Goal: Information Seeking & Learning: Learn about a topic

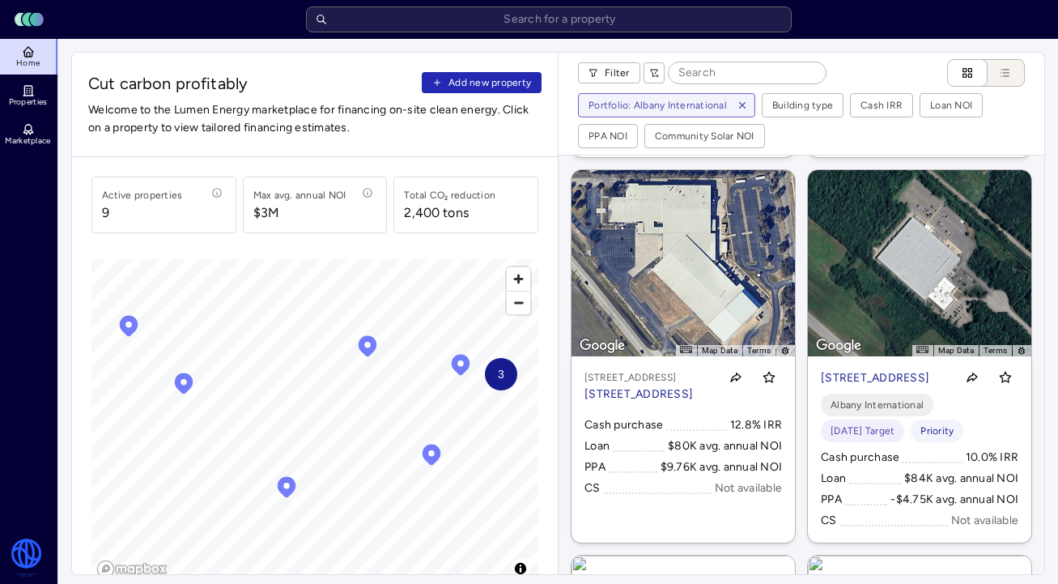
scroll to position [500, 0]
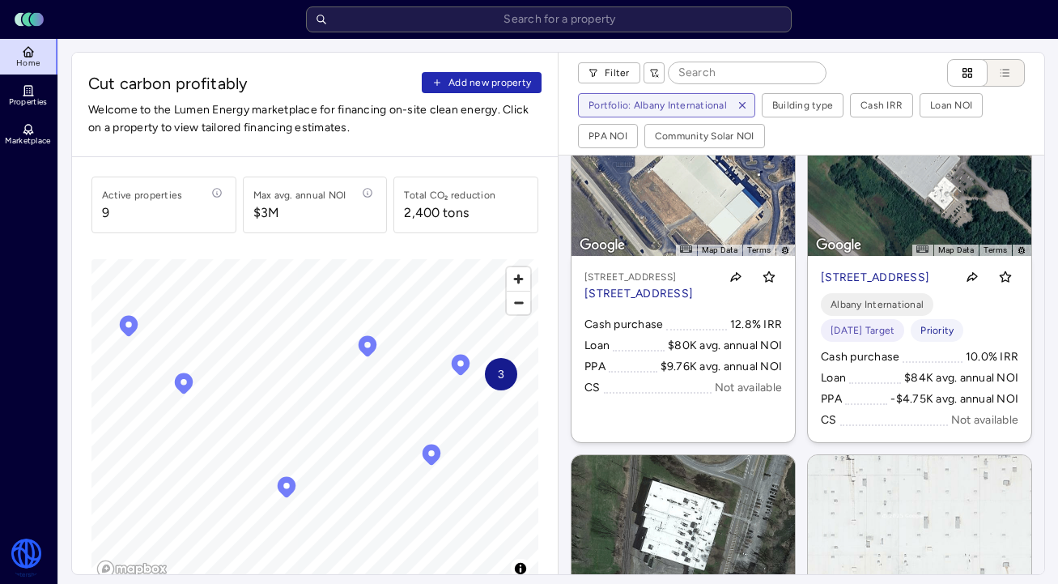
click at [861, 287] on p "216 Airport Dr, Rochester, NH 03867" at bounding box center [875, 278] width 108 height 18
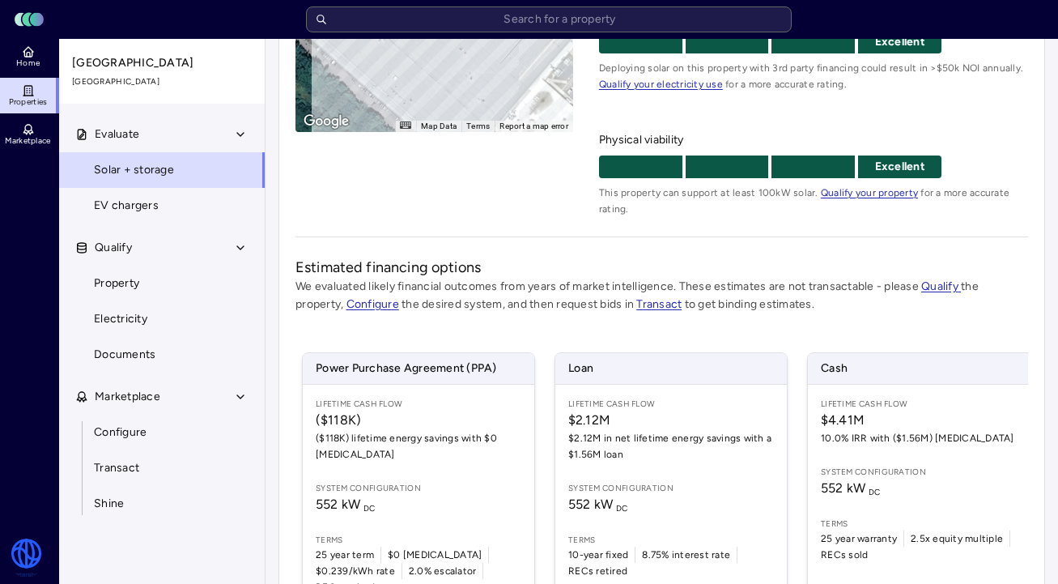
scroll to position [350, 0]
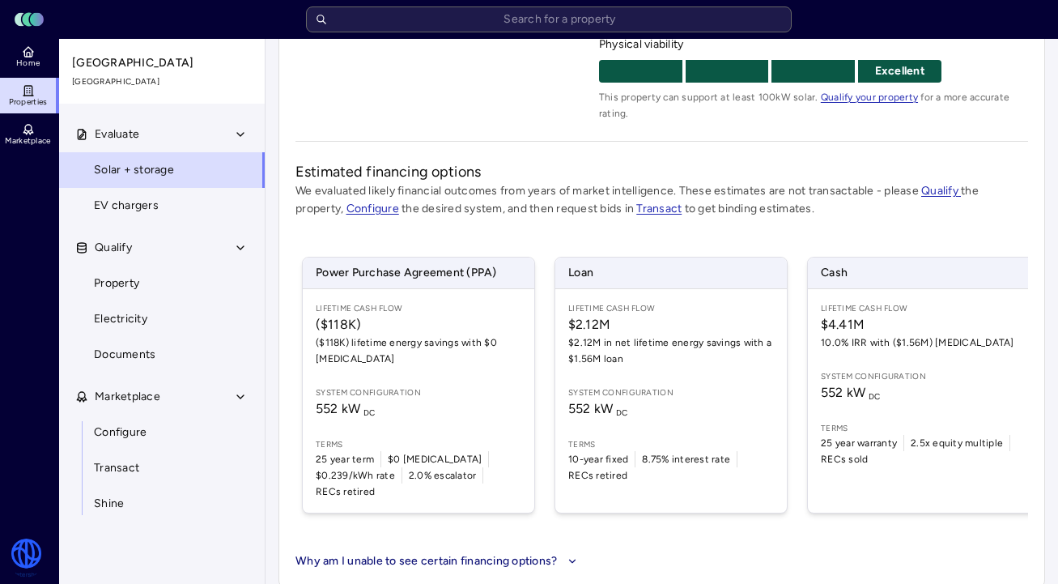
click at [742, 307] on span "Lifetime Cash Flow" at bounding box center [671, 308] width 206 height 13
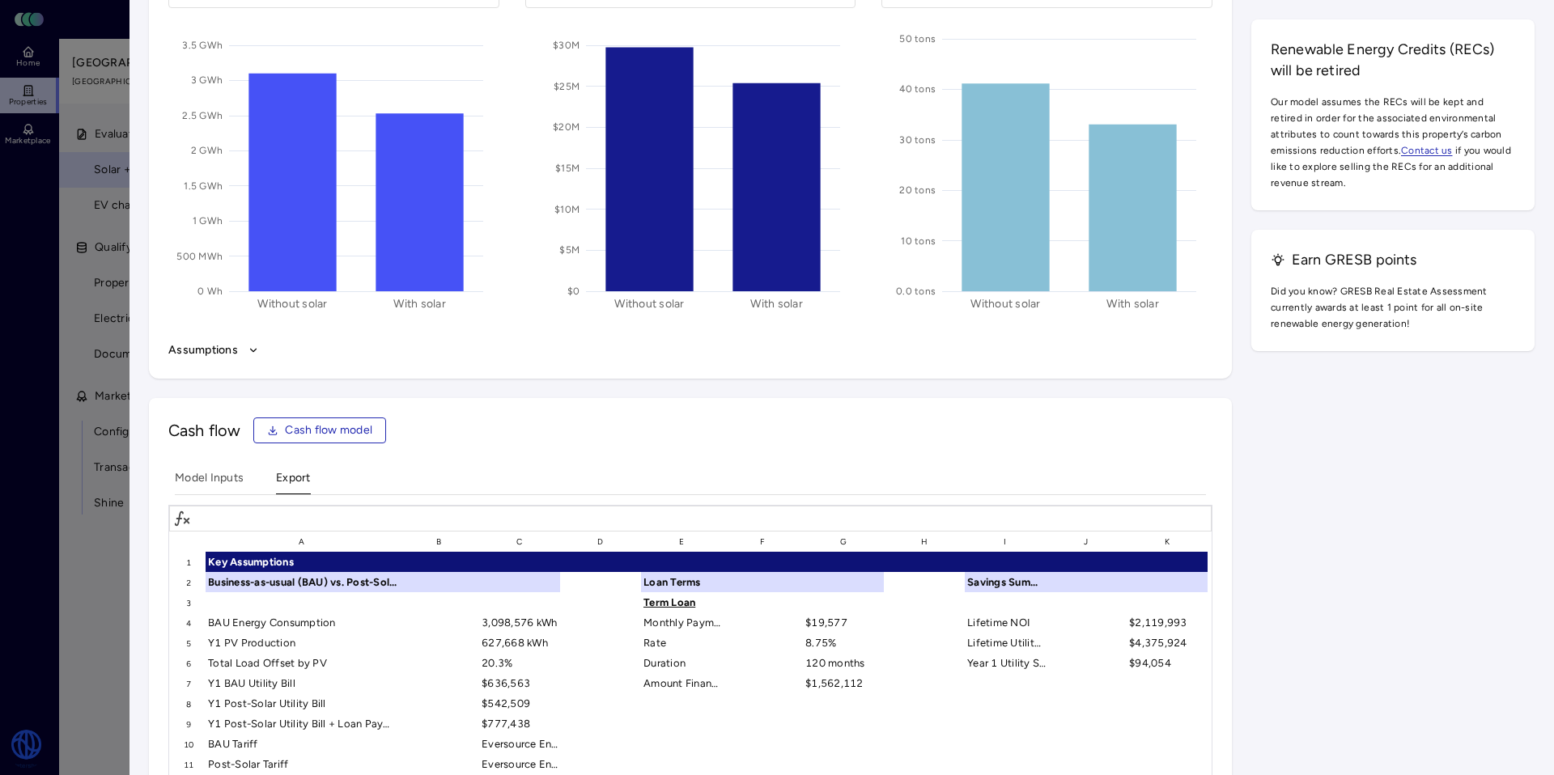
scroll to position [520, 0]
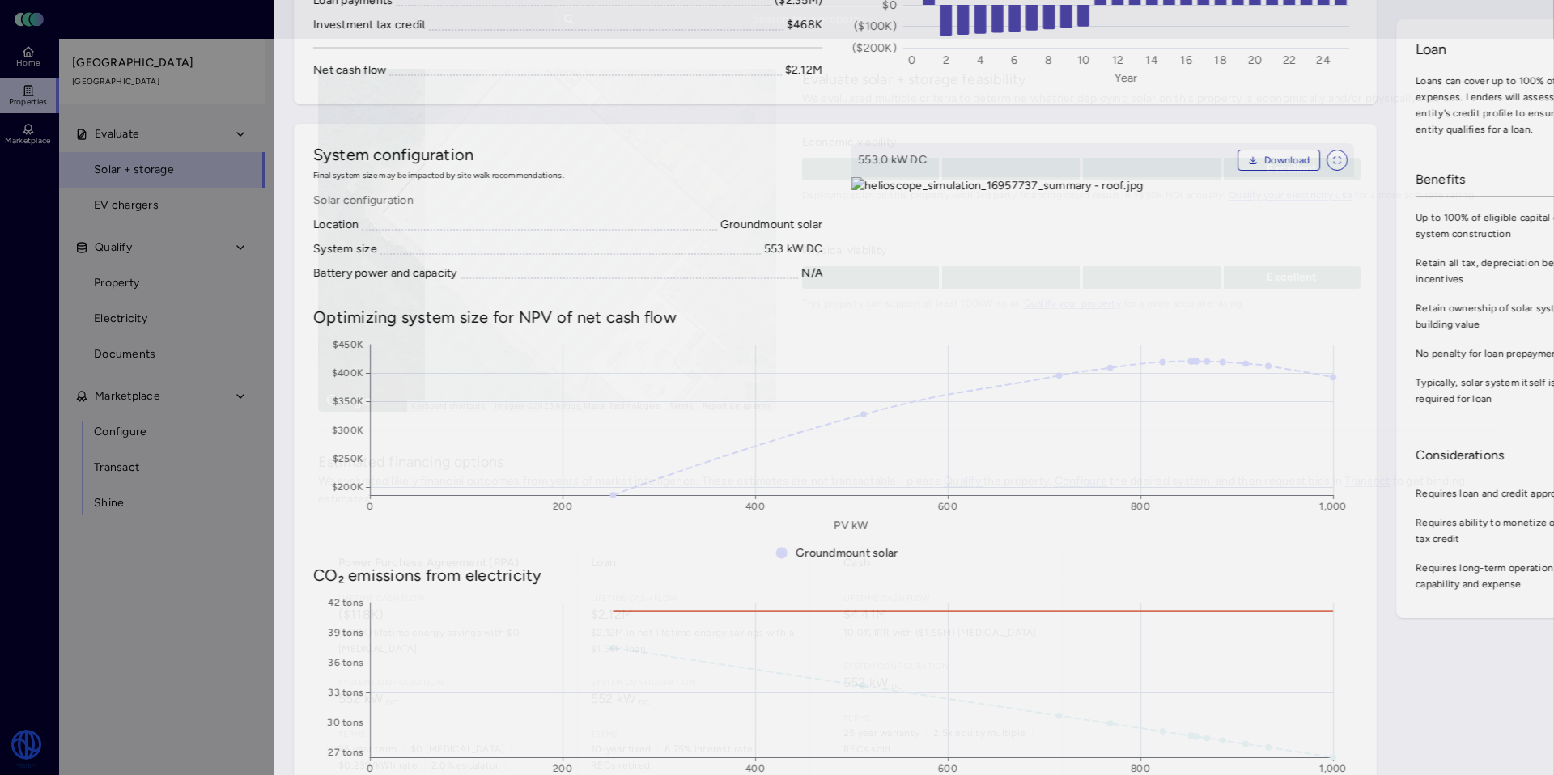
click at [63, 461] on div at bounding box center [777, 387] width 1554 height 775
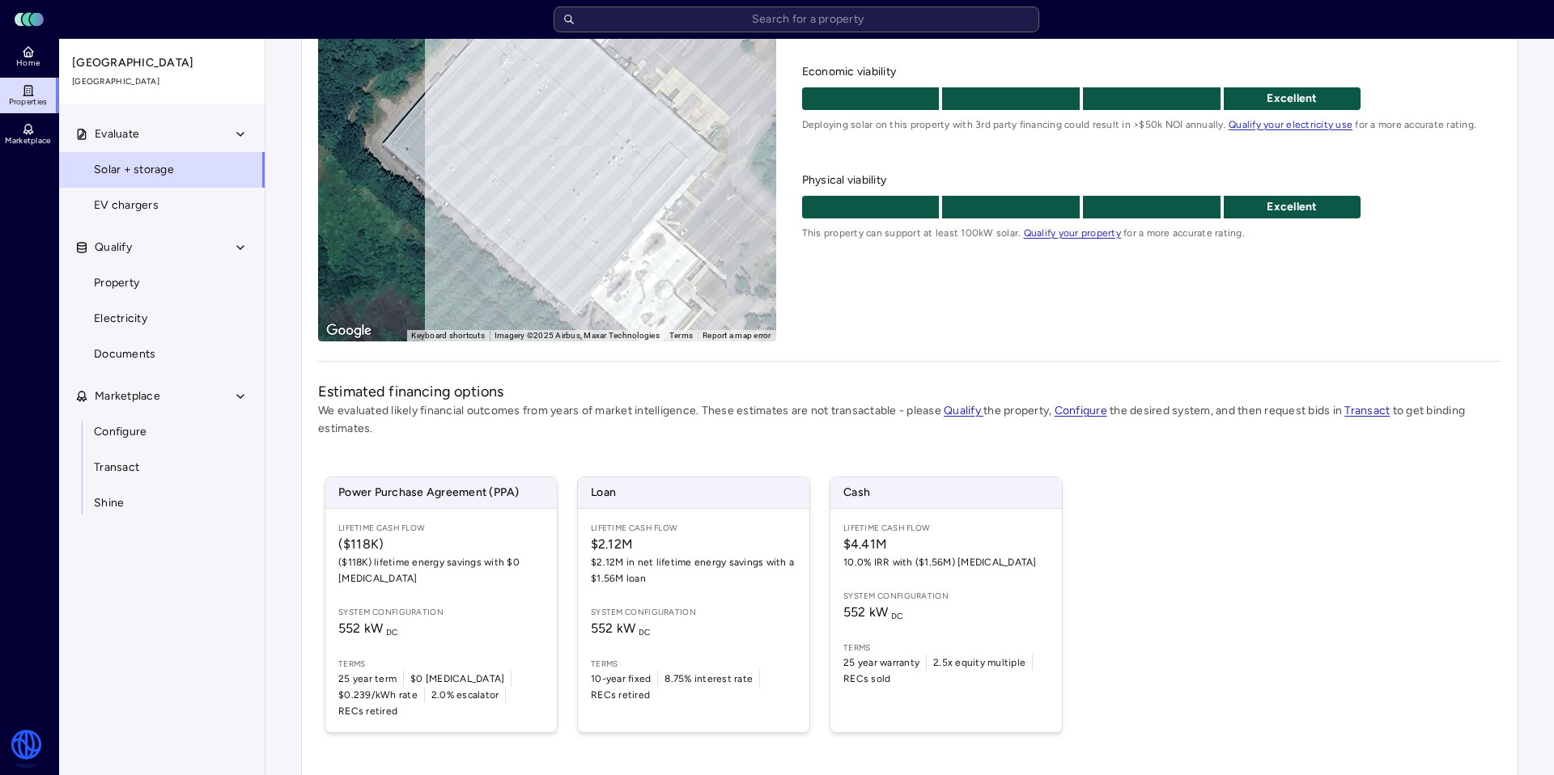
scroll to position [208, 0]
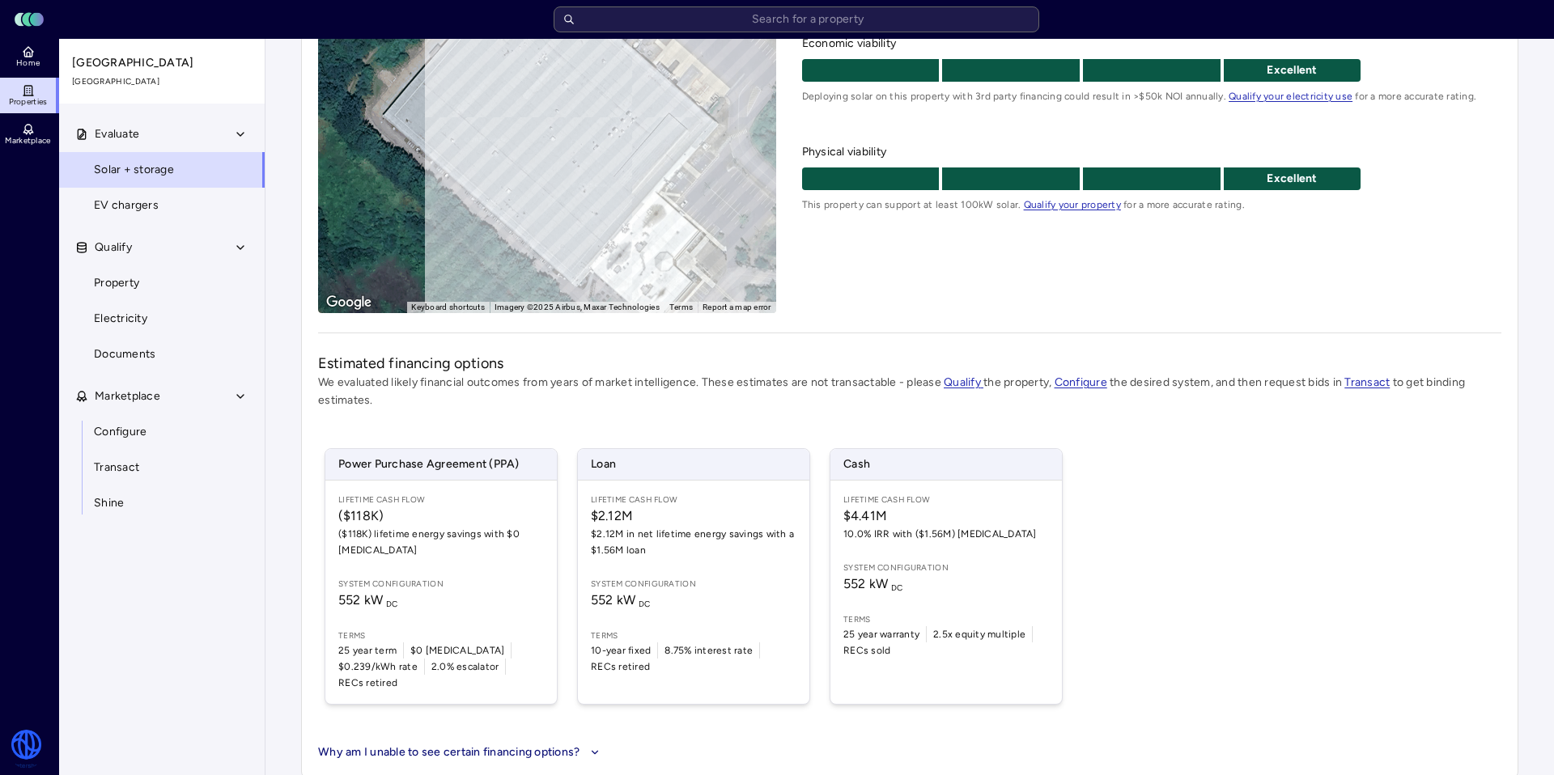
click at [695, 583] on span "552 kW DC" at bounding box center [694, 600] width 206 height 19
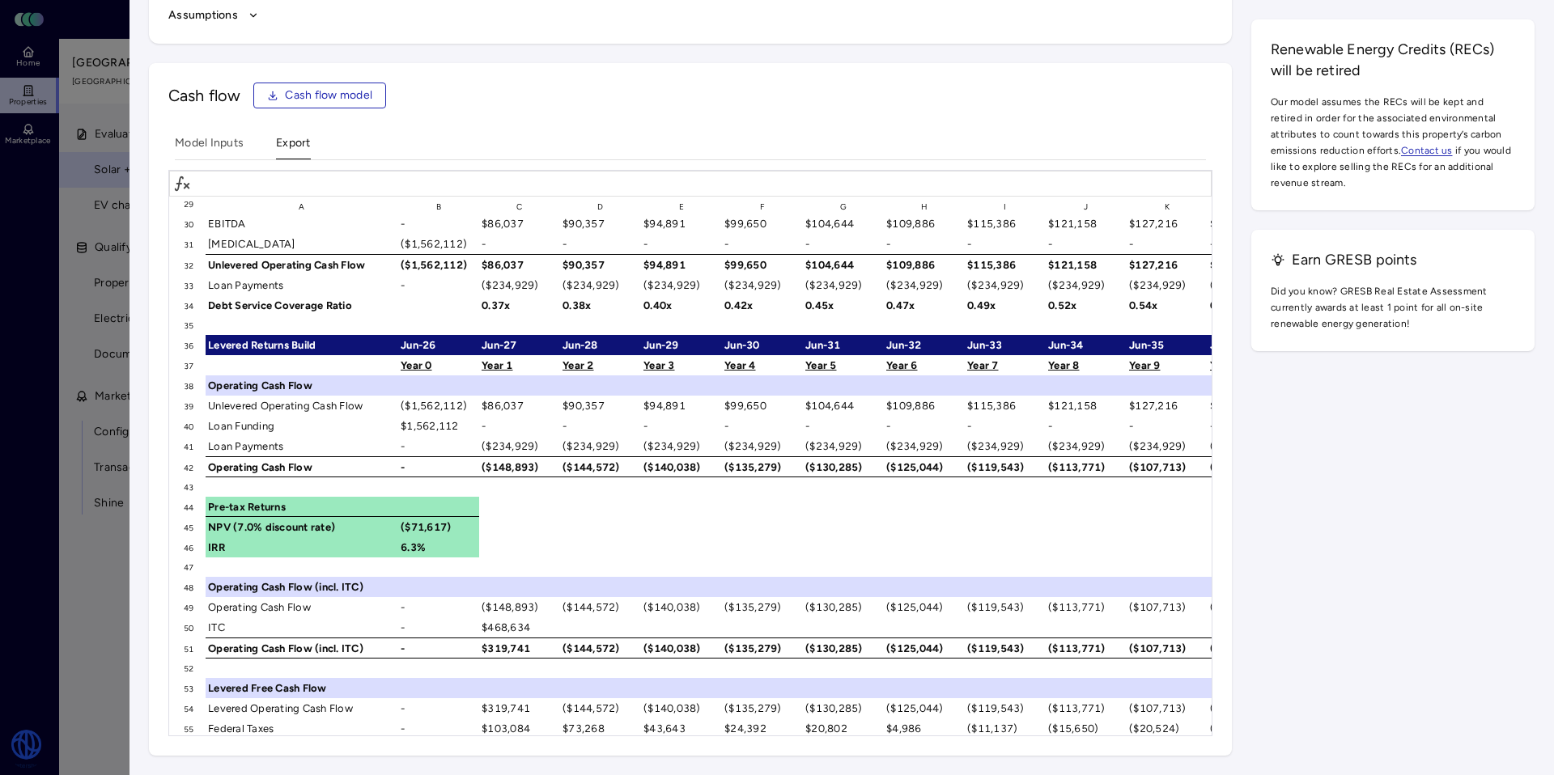
scroll to position [818, 0]
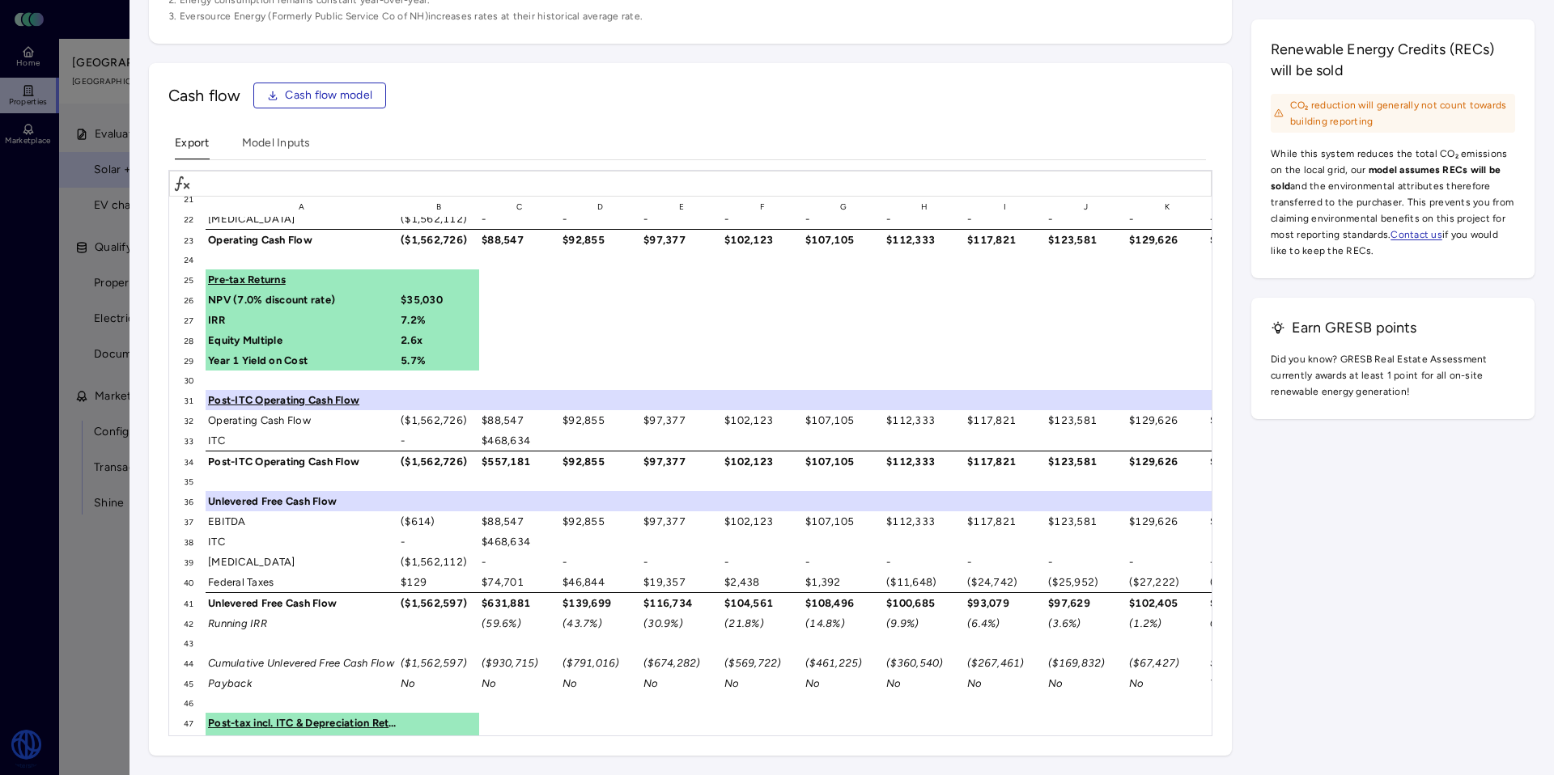
scroll to position [559, 0]
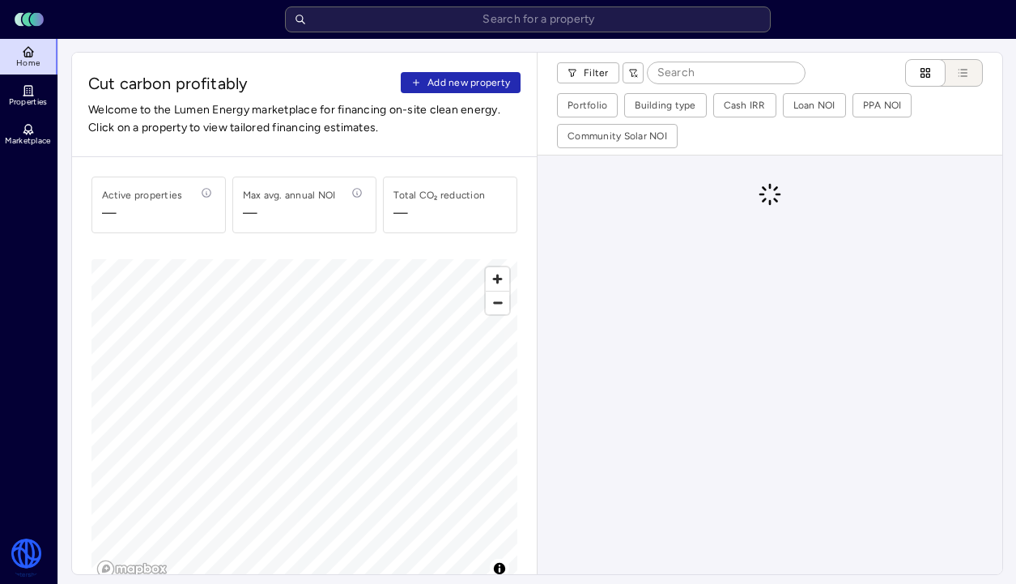
click at [591, 25] on input "text" at bounding box center [528, 19] width 486 height 26
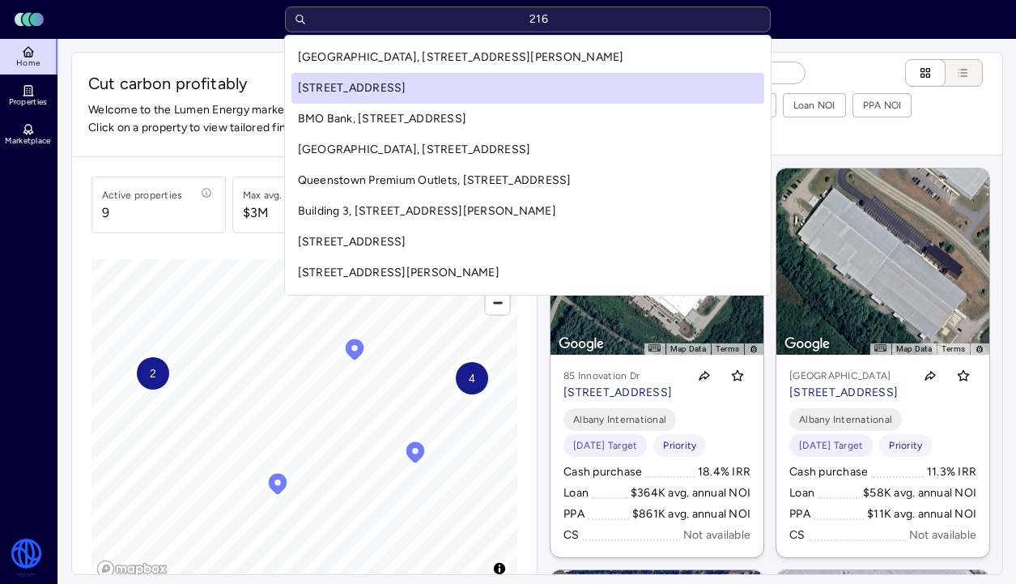
type input "216"
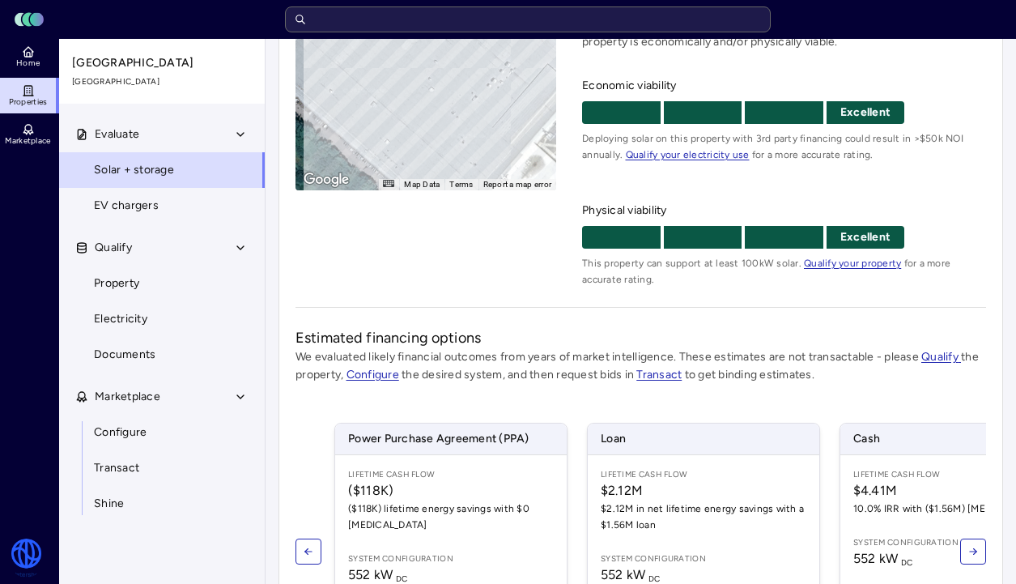
scroll to position [296, 0]
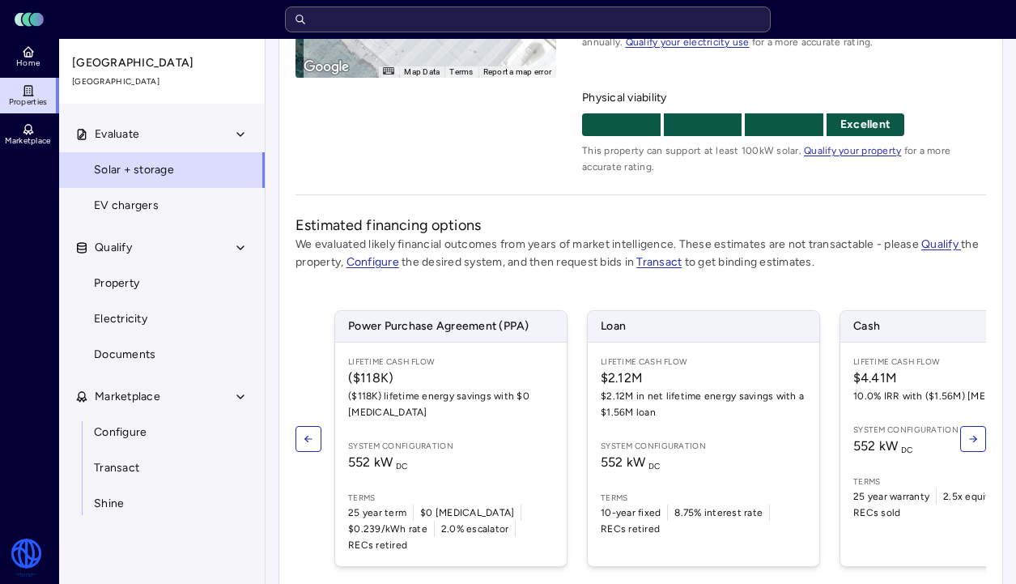
click at [859, 398] on span "10.0% IRR with ($1.56M) CapEx" at bounding box center [956, 396] width 206 height 16
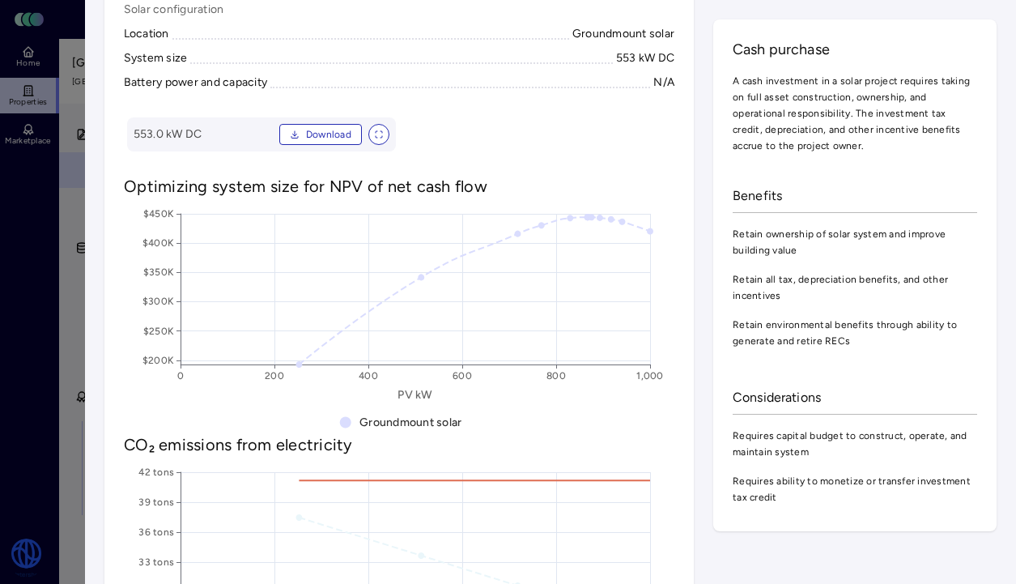
scroll to position [788, 0]
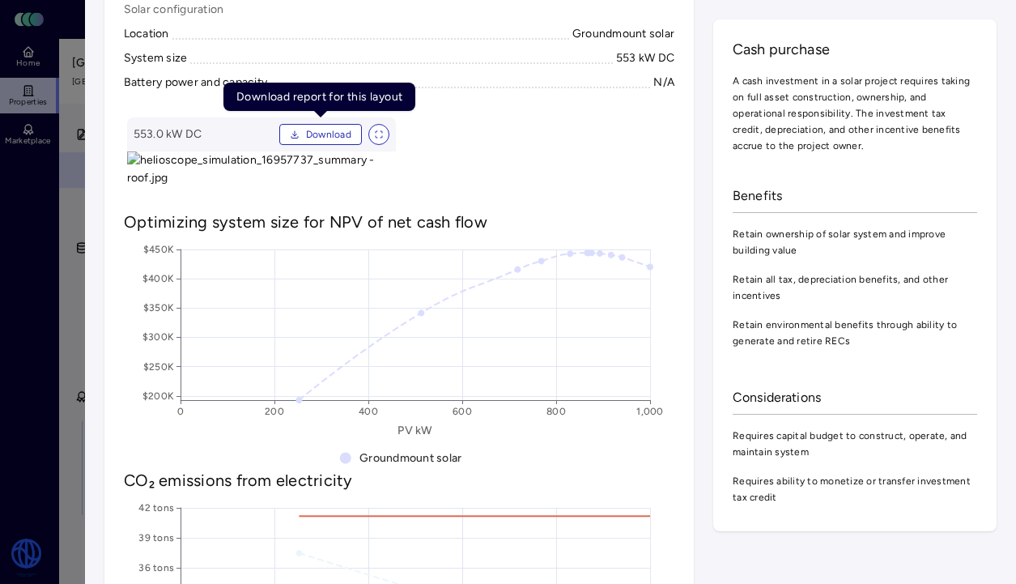
click at [323, 134] on span "Download" at bounding box center [328, 134] width 45 height 16
click at [381, 136] on icon "View full size image" at bounding box center [381, 137] width 2 height 2
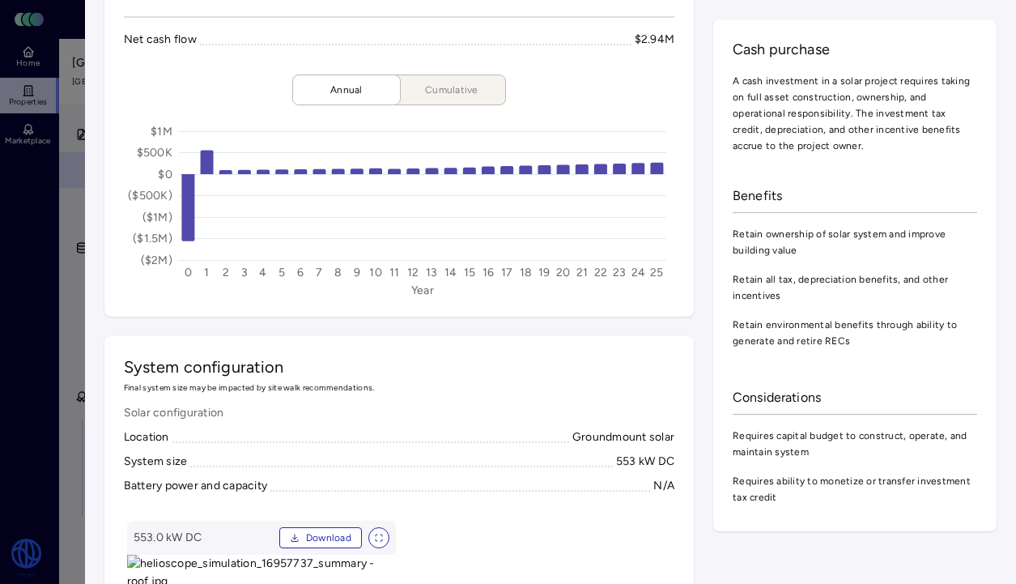
scroll to position [765, 0]
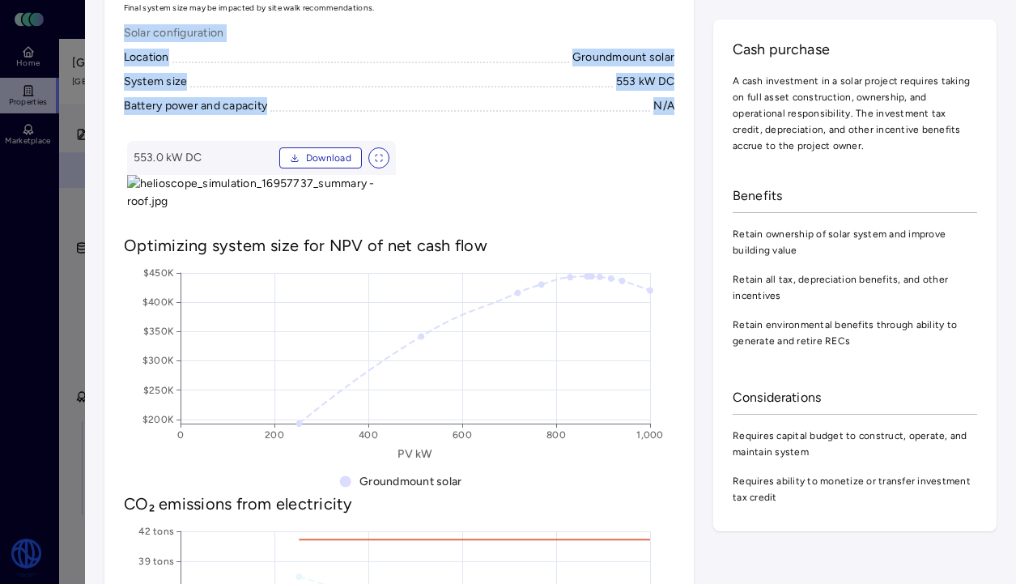
drag, startPoint x: 126, startPoint y: 36, endPoint x: 677, endPoint y: 110, distance: 555.4
click at [677, 110] on div "System configuration Final system size may be impacted by site walk recommendat…" at bounding box center [398, 575] width 589 height 1238
copy div "Solar configuration Location Groundmount solar System size 553 kW DC Battery po…"
click at [381, 159] on icon "View full size image" at bounding box center [378, 158] width 10 height 10
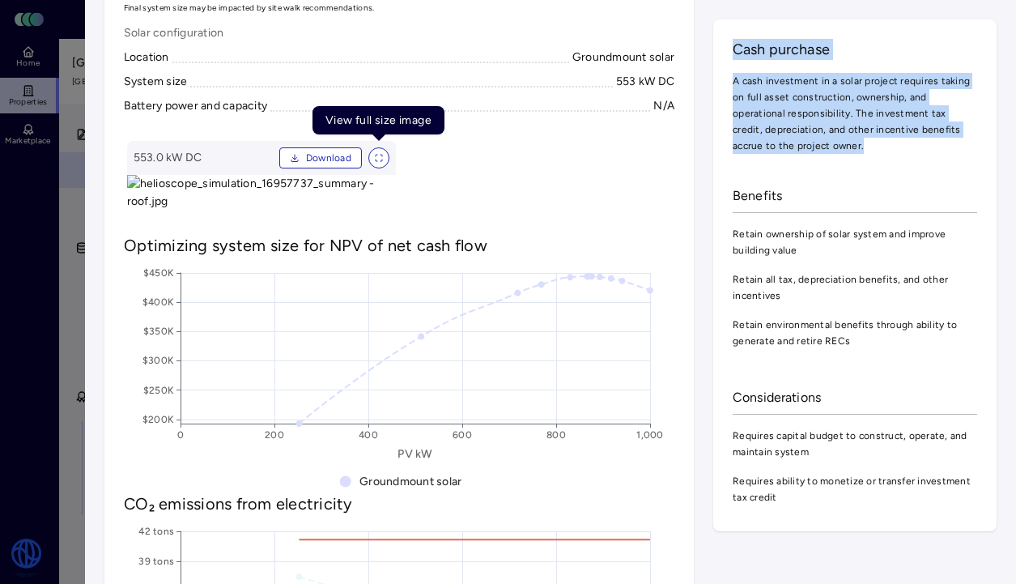
click at [567, 210] on gmp-map-3d at bounding box center [536, 176] width 269 height 70
drag, startPoint x: 593, startPoint y: 284, endPoint x: 430, endPoint y: 281, distance: 163.5
click at [429, 210] on gmp-map-3d at bounding box center [536, 176] width 269 height 70
drag, startPoint x: 443, startPoint y: 286, endPoint x: 604, endPoint y: 301, distance: 161.8
click at [604, 210] on gmp-map-3d at bounding box center [536, 176] width 269 height 70
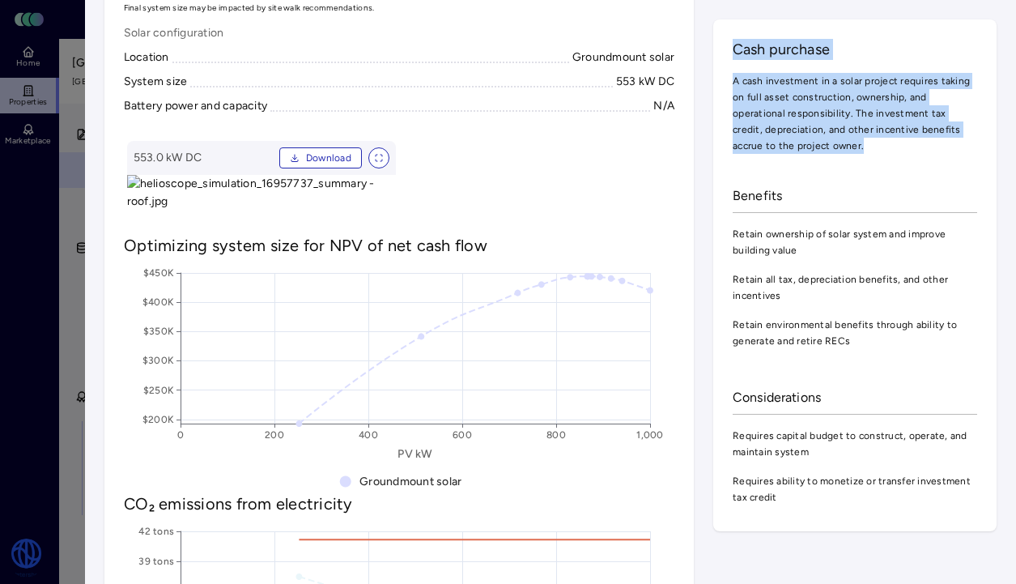
click at [609, 210] on gmp-map-3d at bounding box center [536, 176] width 269 height 70
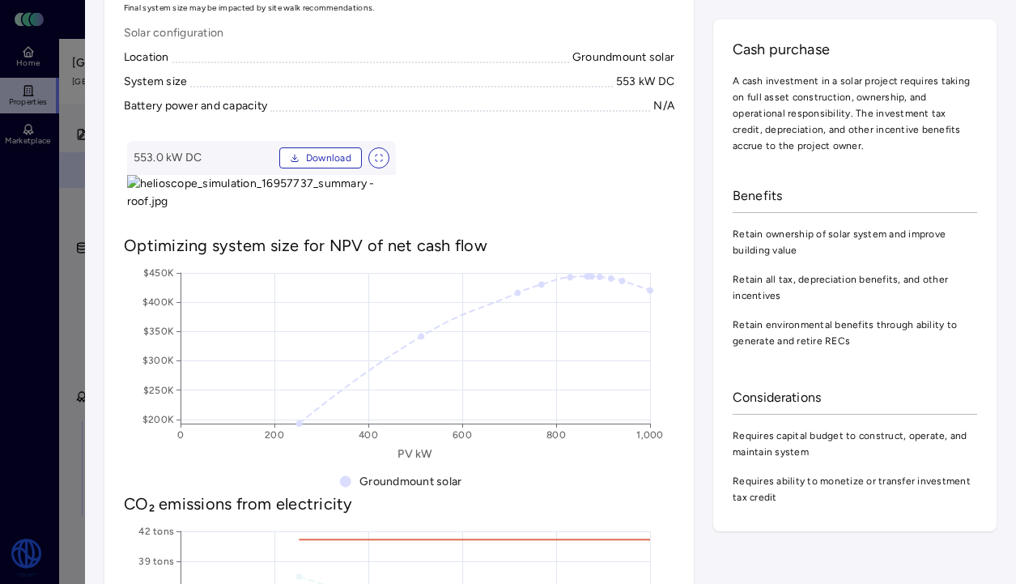
click at [584, 155] on gmp-map-3d at bounding box center [536, 176] width 269 height 70
click at [582, 141] on gmp-map-3d at bounding box center [536, 176] width 269 height 70
click at [558, 210] on gmp-map-3d at bounding box center [536, 176] width 269 height 70
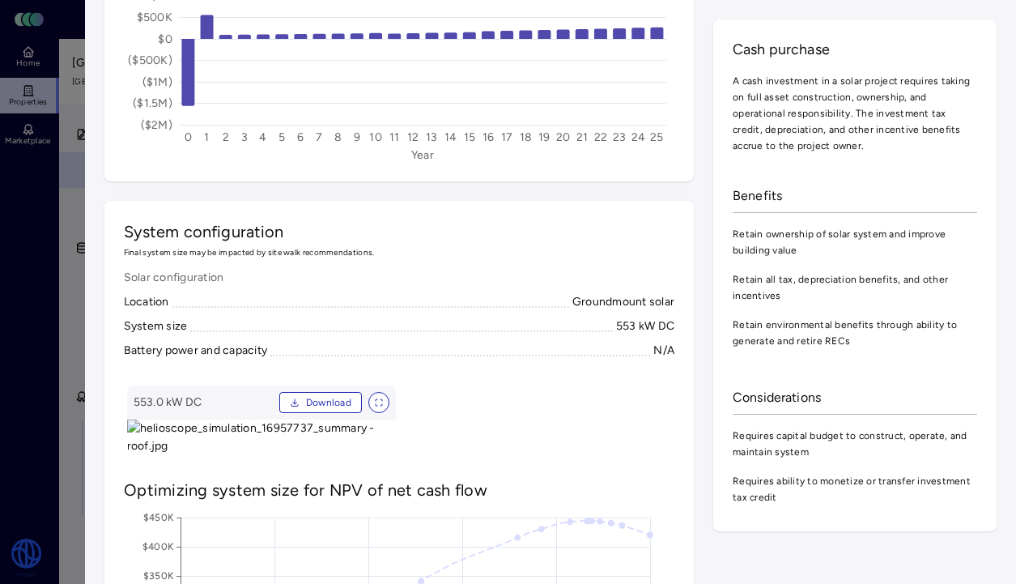
scroll to position [0, 0]
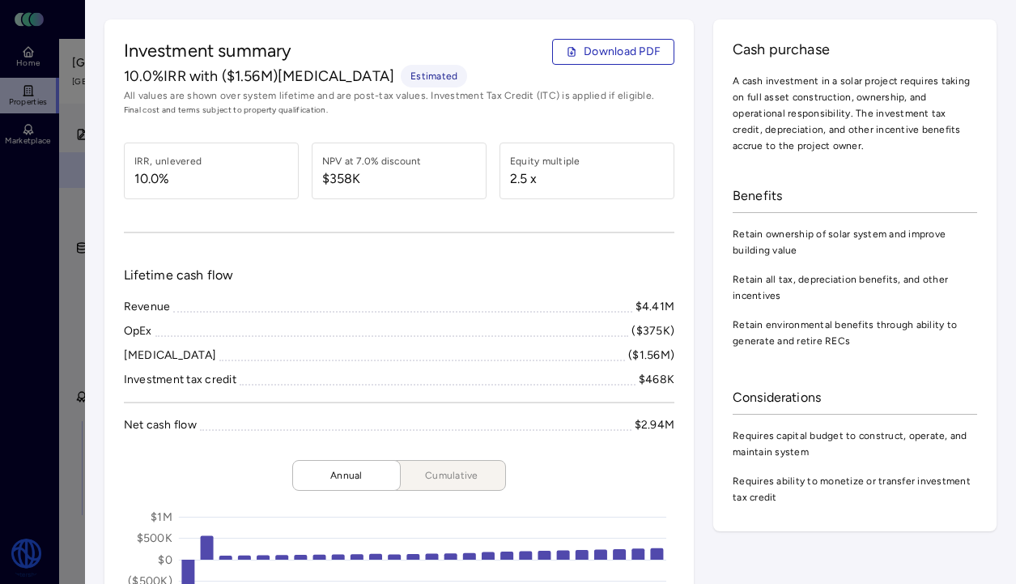
click at [73, 248] on div at bounding box center [508, 292] width 1016 height 584
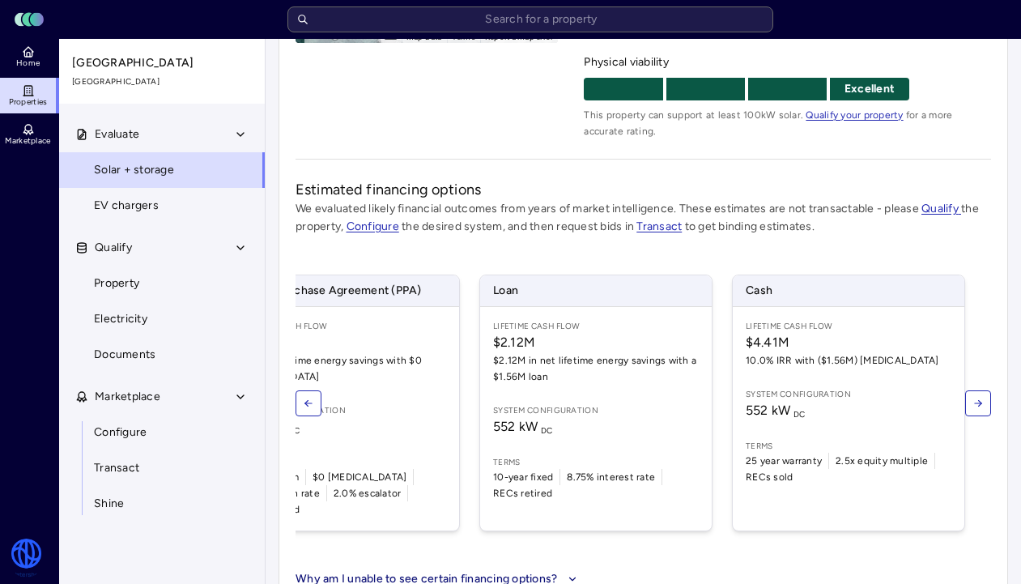
scroll to position [0, 121]
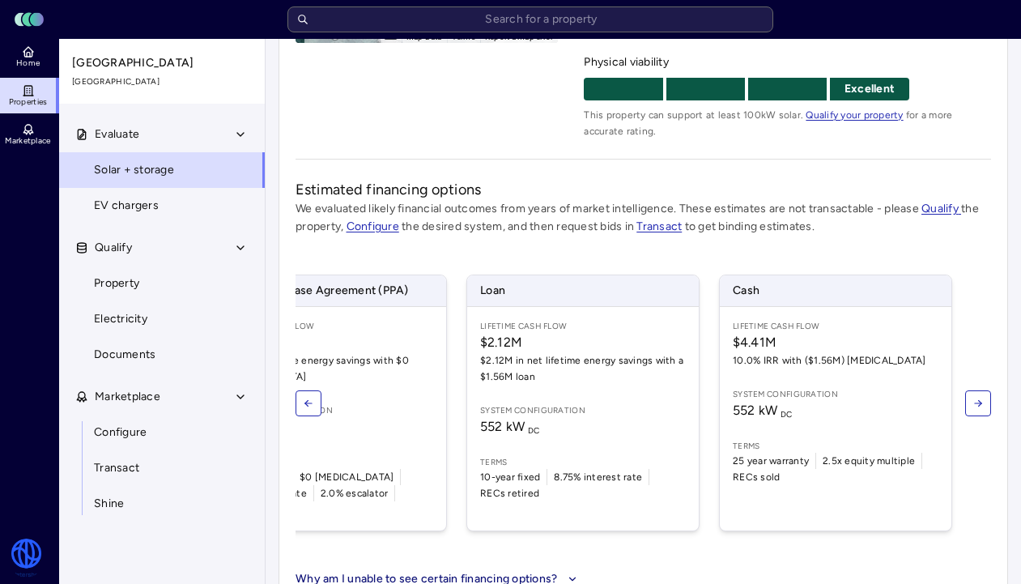
click at [359, 28] on input "text" at bounding box center [530, 19] width 486 height 26
click at [22, 54] on icon at bounding box center [28, 51] width 13 height 13
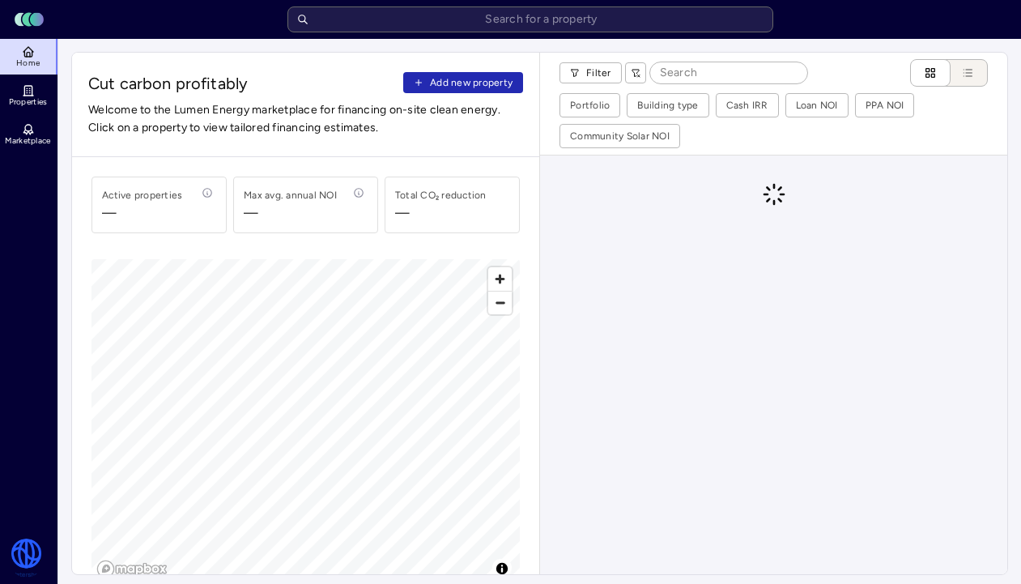
click at [592, 132] on div "Portfolio" at bounding box center [612, 138] width 96 height 28
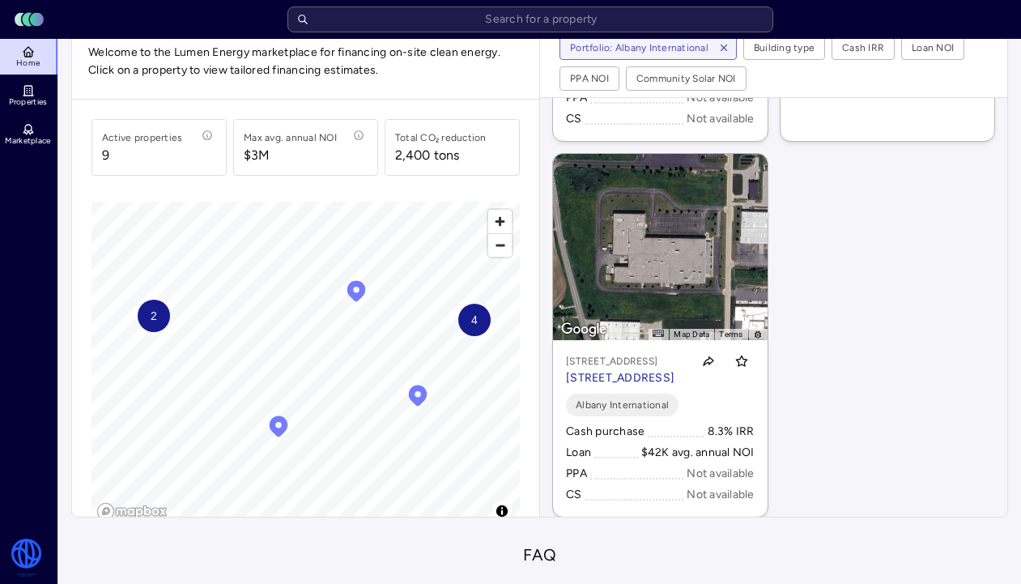
scroll to position [332, 0]
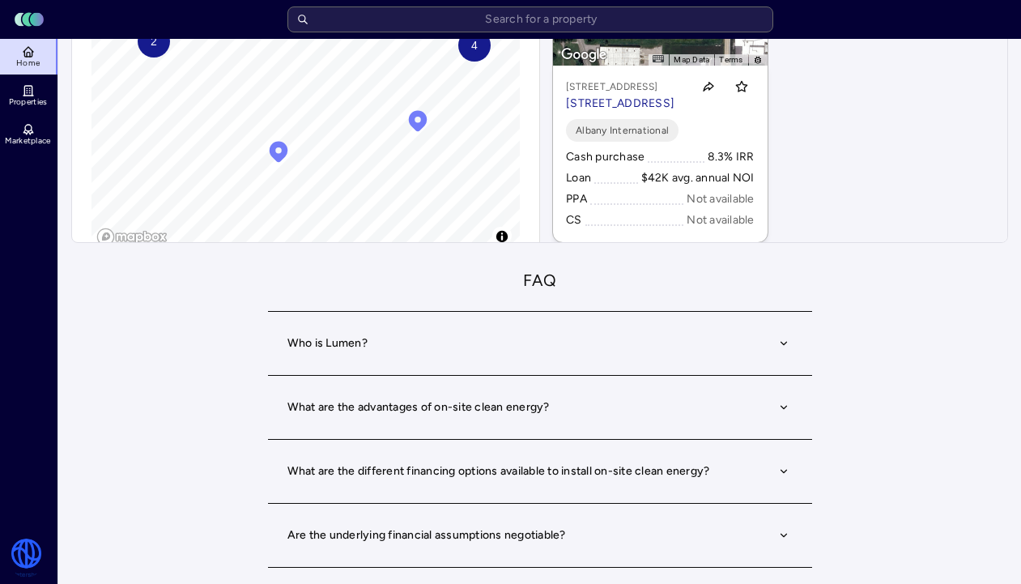
click at [340, 339] on button "Who is Lumen?" at bounding box center [539, 343] width 505 height 57
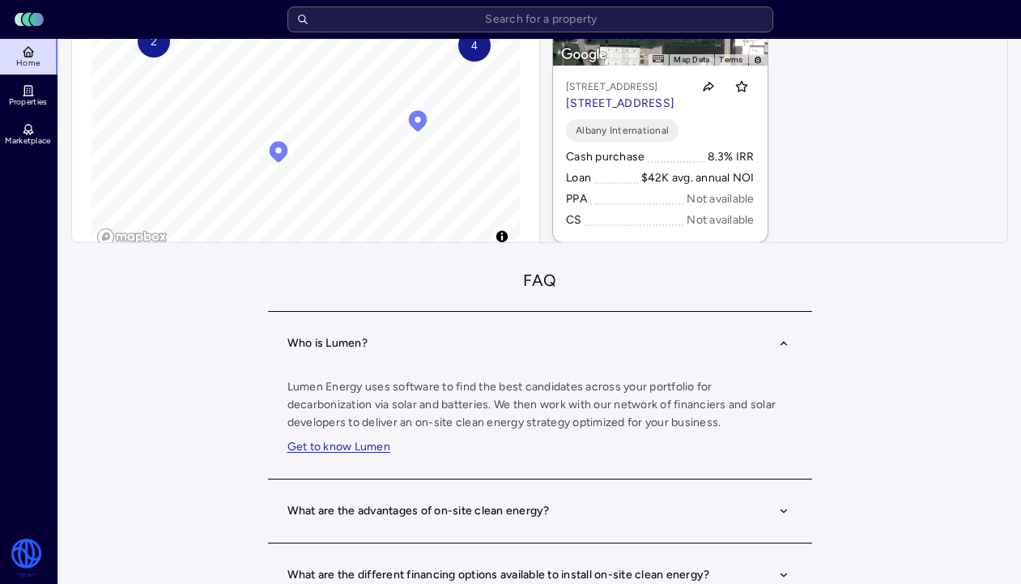
click at [340, 339] on button "Who is Lumen?" at bounding box center [539, 343] width 505 height 57
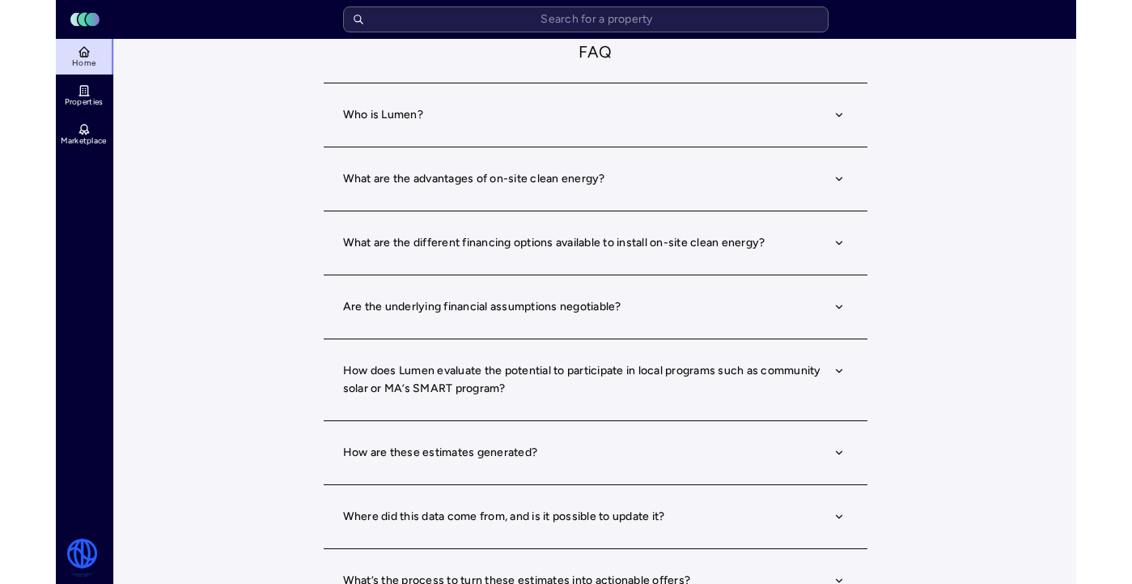
scroll to position [814, 0]
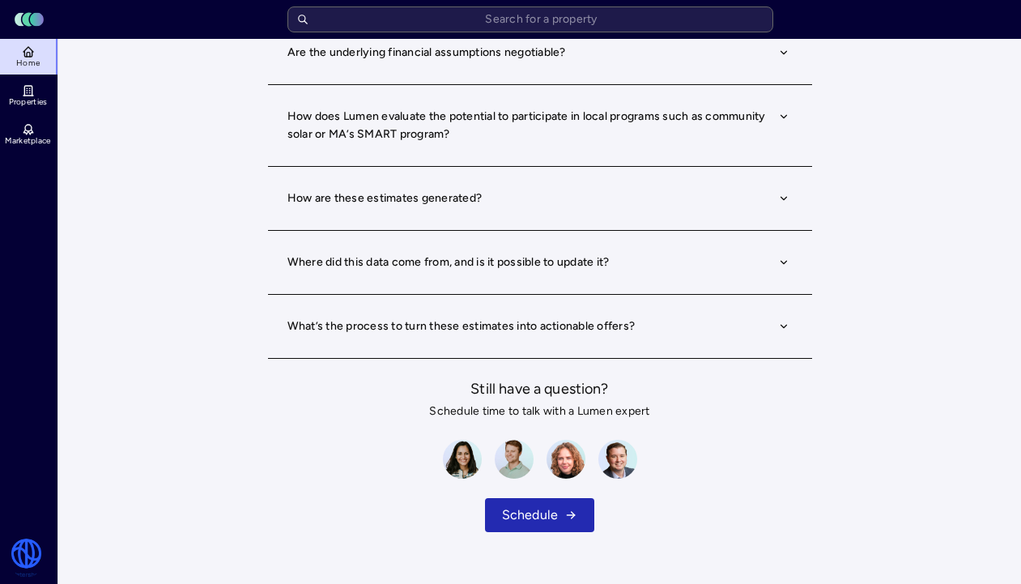
click at [397, 201] on button "How are these estimates generated?" at bounding box center [539, 198] width 505 height 57
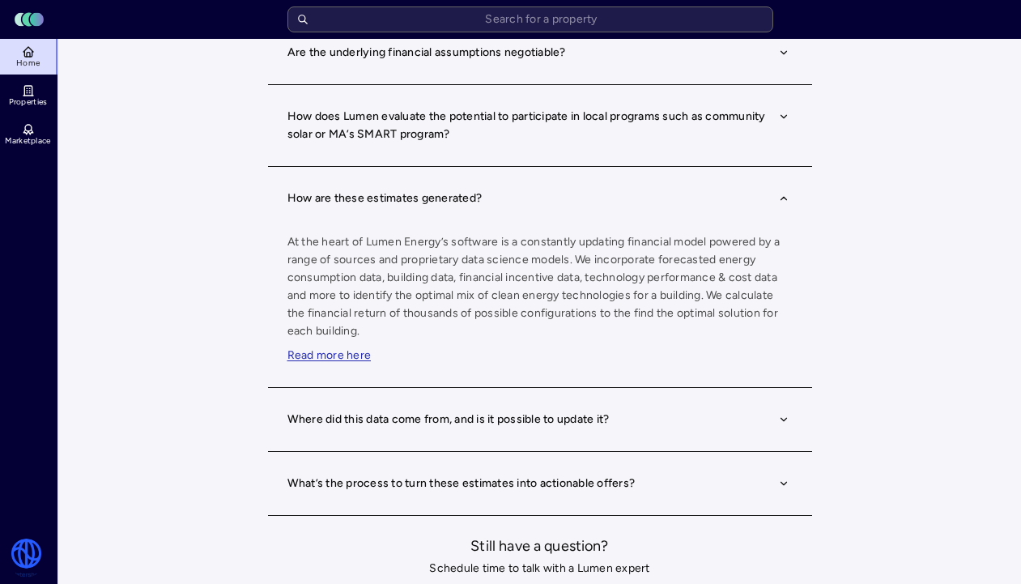
click at [397, 201] on button "How are these estimates generated?" at bounding box center [539, 198] width 505 height 57
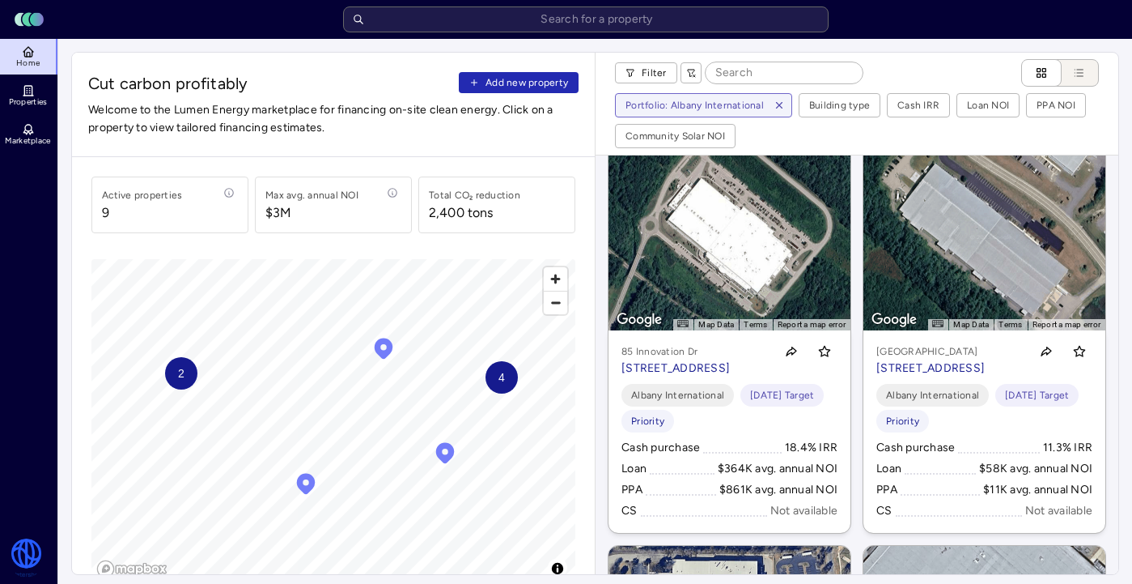
scroll to position [23, 0]
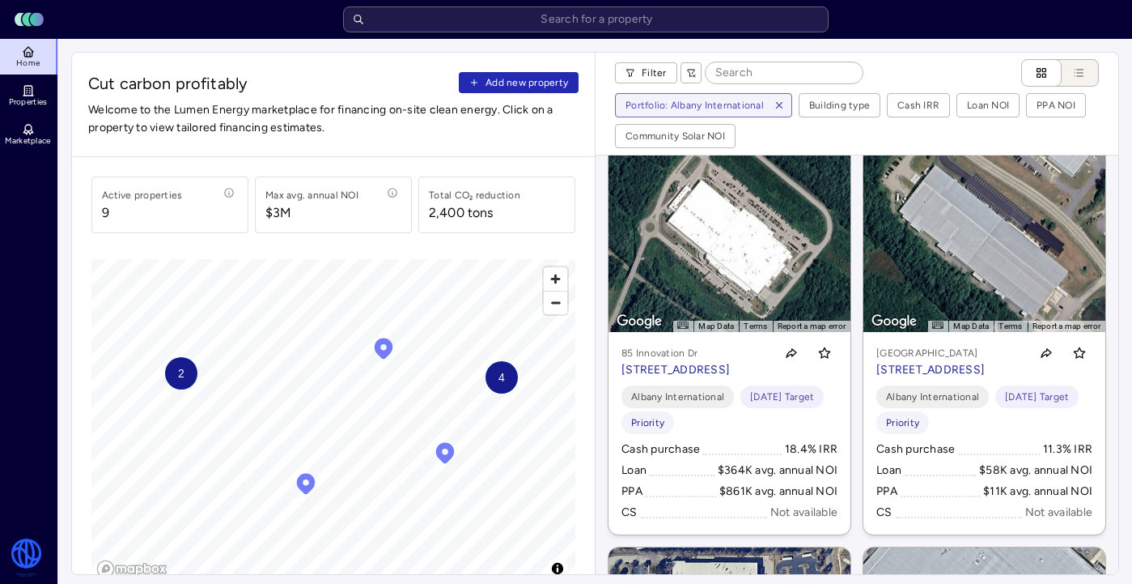
click at [917, 278] on link "← Move left → Move right ↑ Move up ↓ Move down + Zoom in - Zoom out Home Jump l…" at bounding box center [985, 340] width 242 height 388
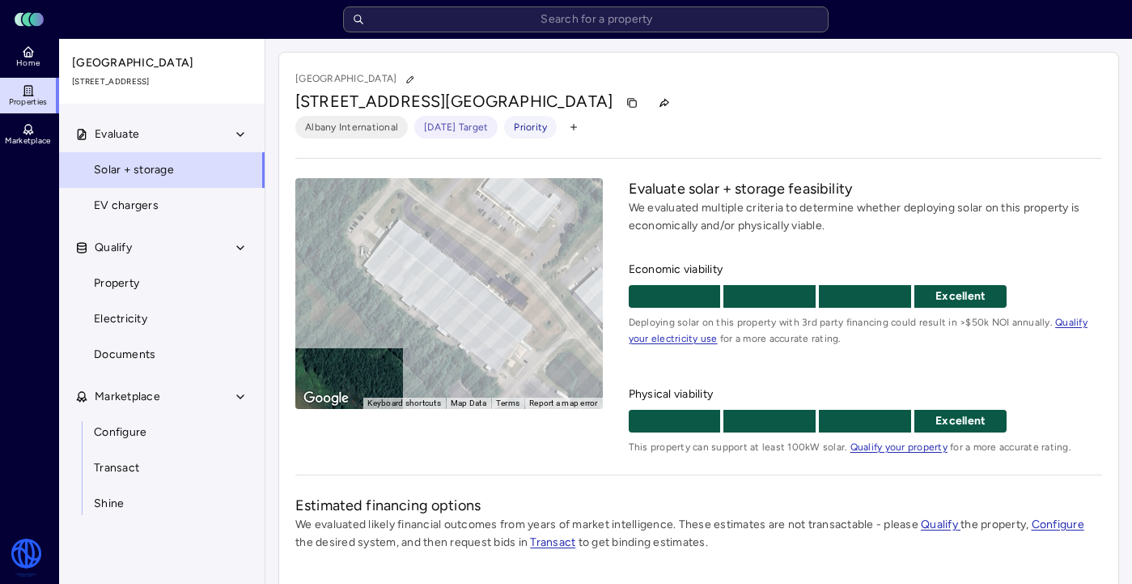
click at [701, 117] on div "Albany International April '25 Target Priority" at bounding box center [698, 127] width 807 height 23
click at [626, 100] on icon "button" at bounding box center [631, 102] width 11 height 11
click at [723, 90] on div "112 Airport Dr, Rochester, NH 03867" at bounding box center [698, 103] width 807 height 26
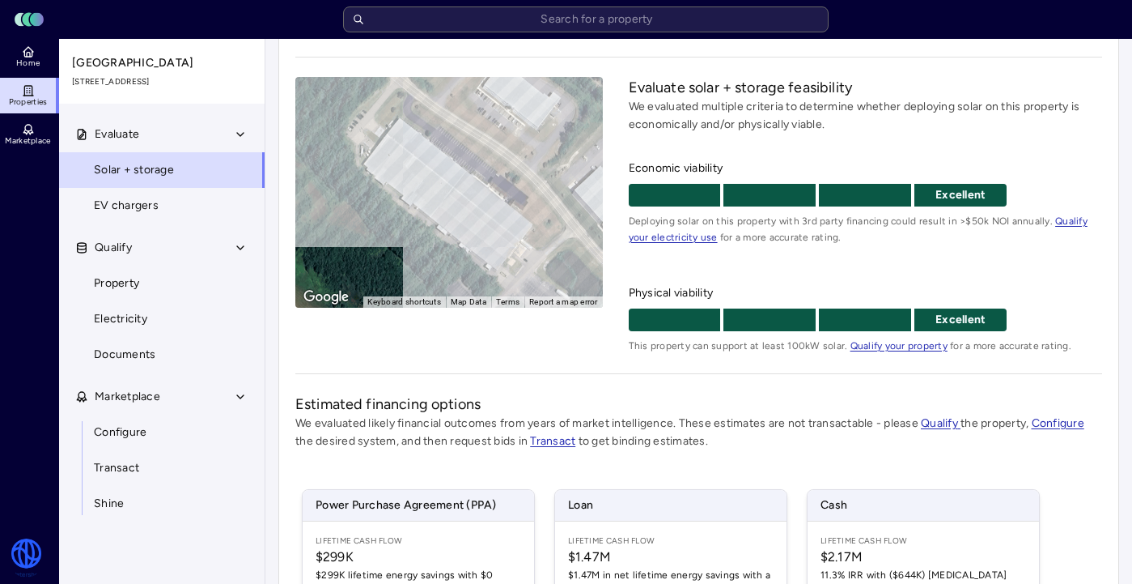
scroll to position [104, 0]
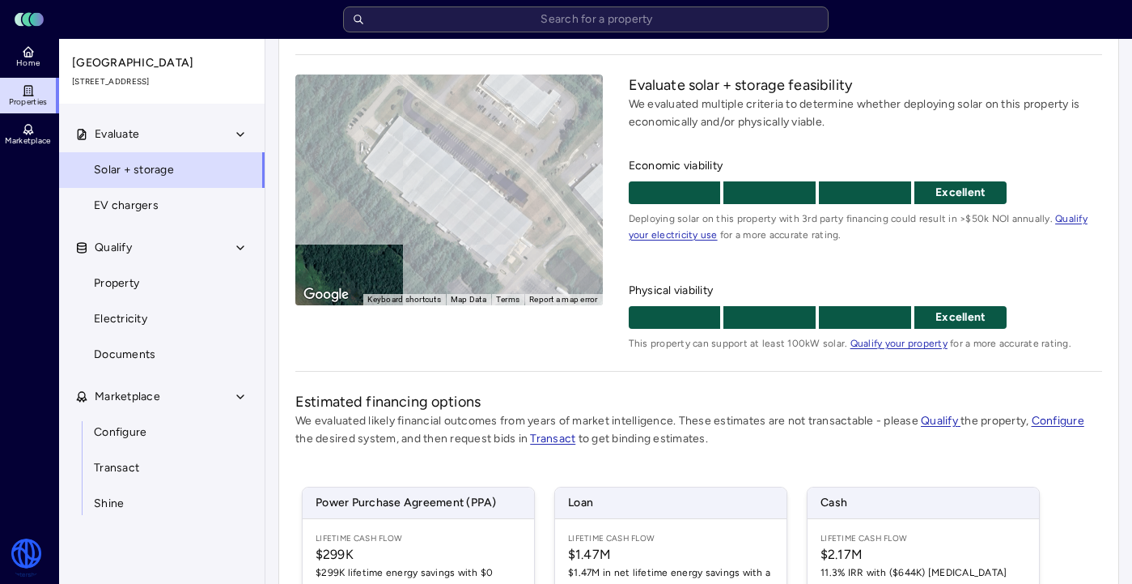
click at [466, 368] on div "112 Airport Dr 112 Airport Dr, Rochester, NH 03867 Albany International April '…" at bounding box center [698, 408] width 841 height 920
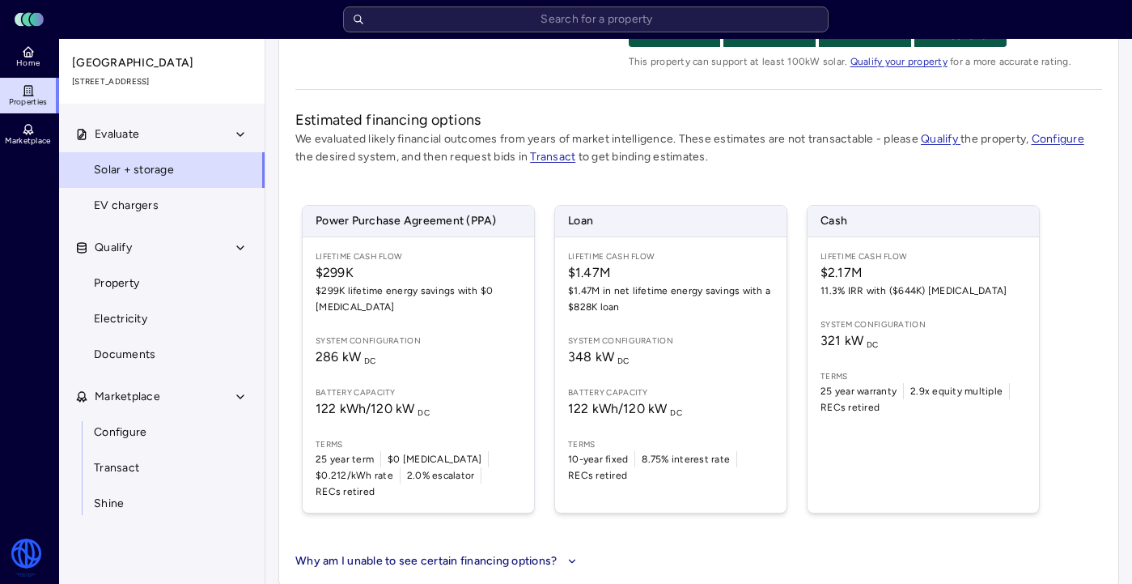
click at [852, 300] on div "Lifetime Cash Flow $2.17M 11.3% IRR with ($644K) CapEx System configuration 321…" at bounding box center [923, 374] width 231 height 275
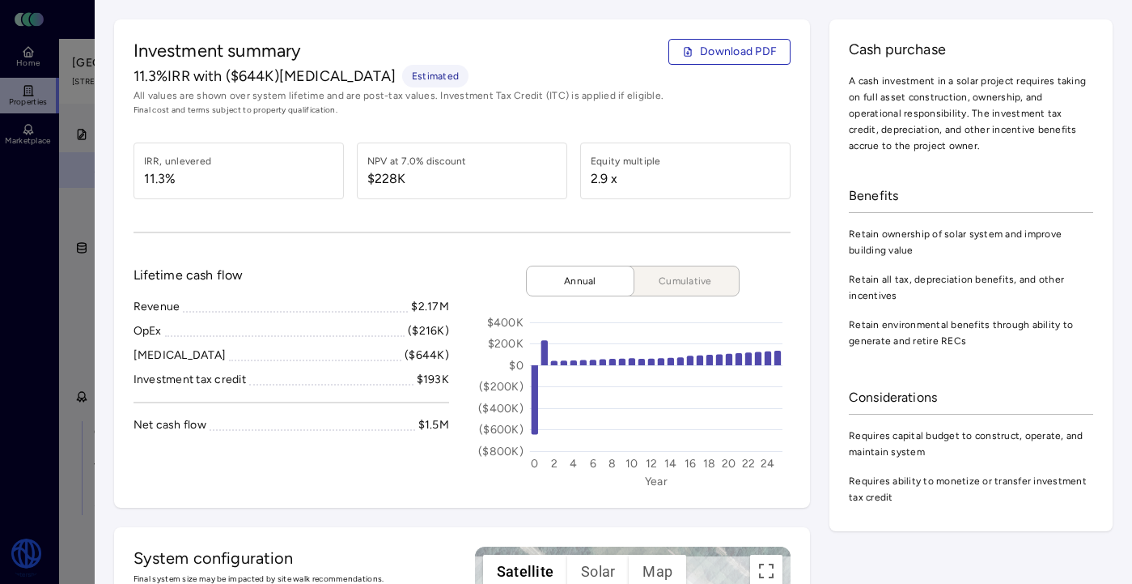
click at [81, 206] on div at bounding box center [566, 292] width 1132 height 584
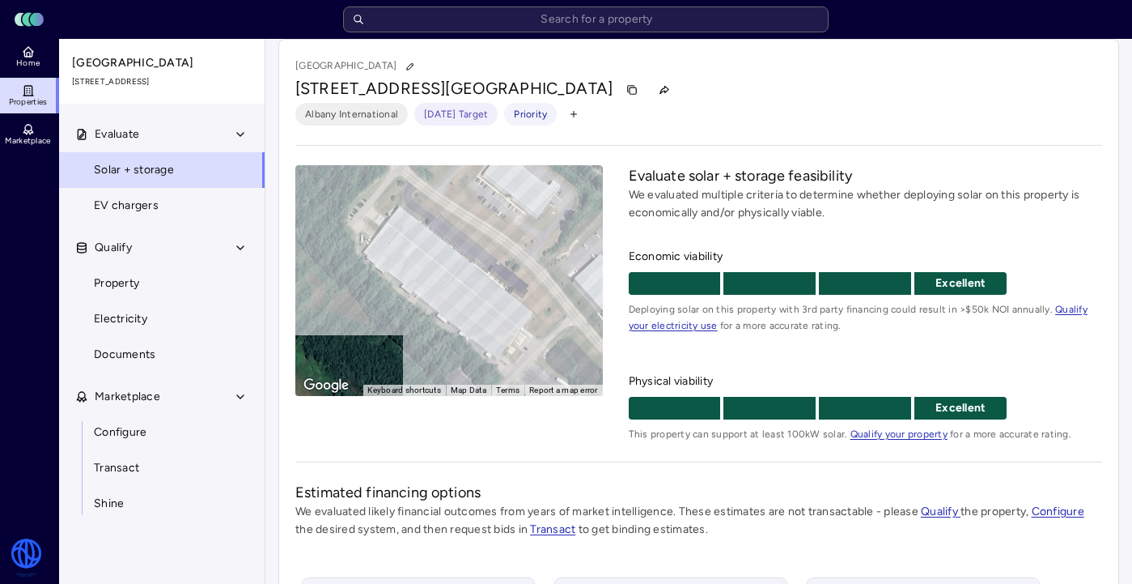
scroll to position [11, 0]
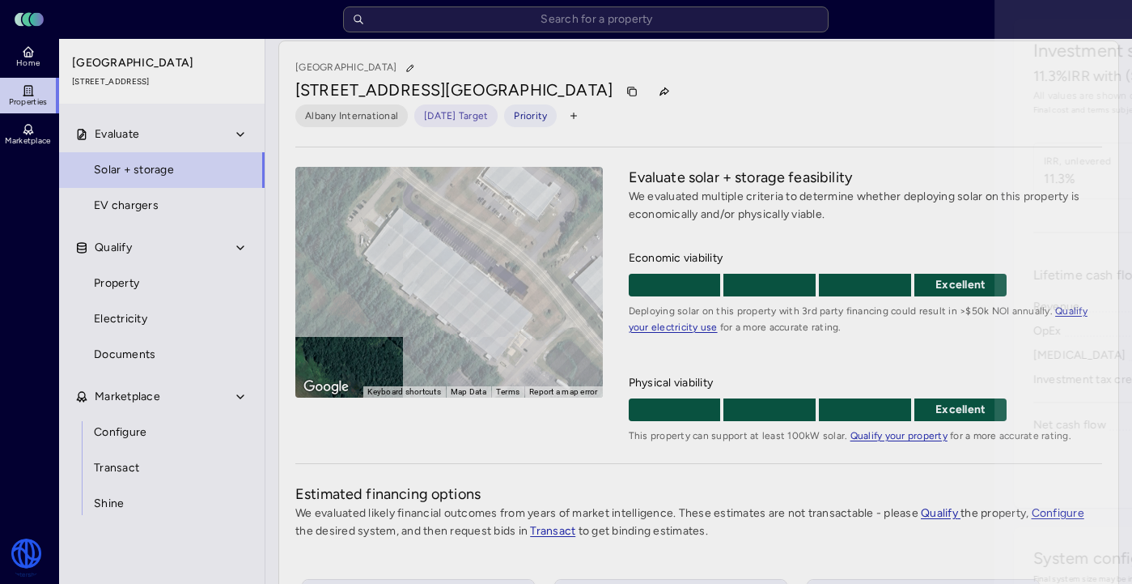
scroll to position [385, 0]
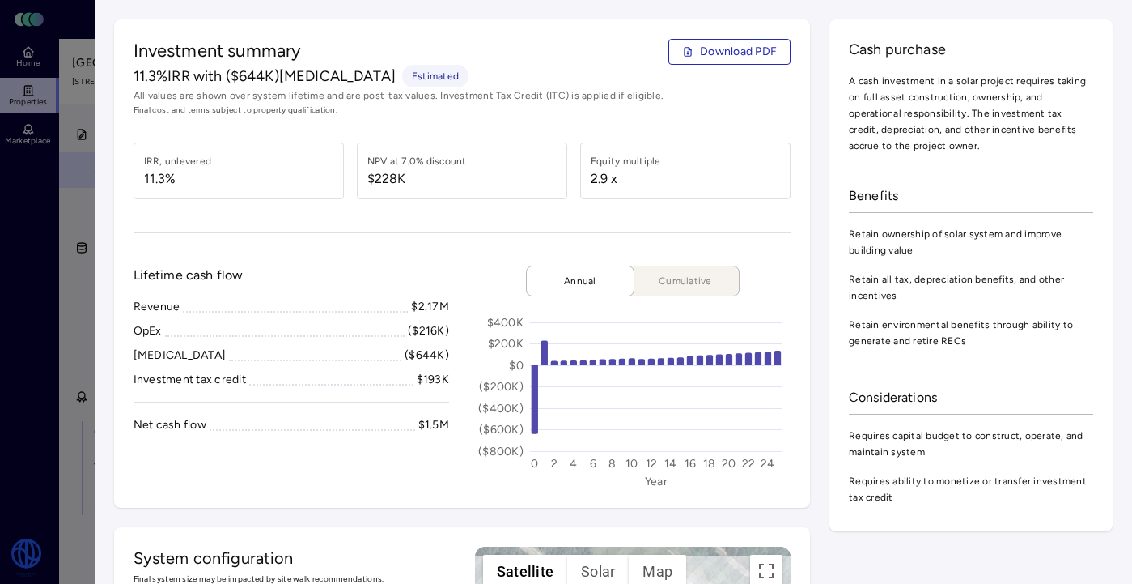
click at [74, 194] on div at bounding box center [566, 292] width 1132 height 584
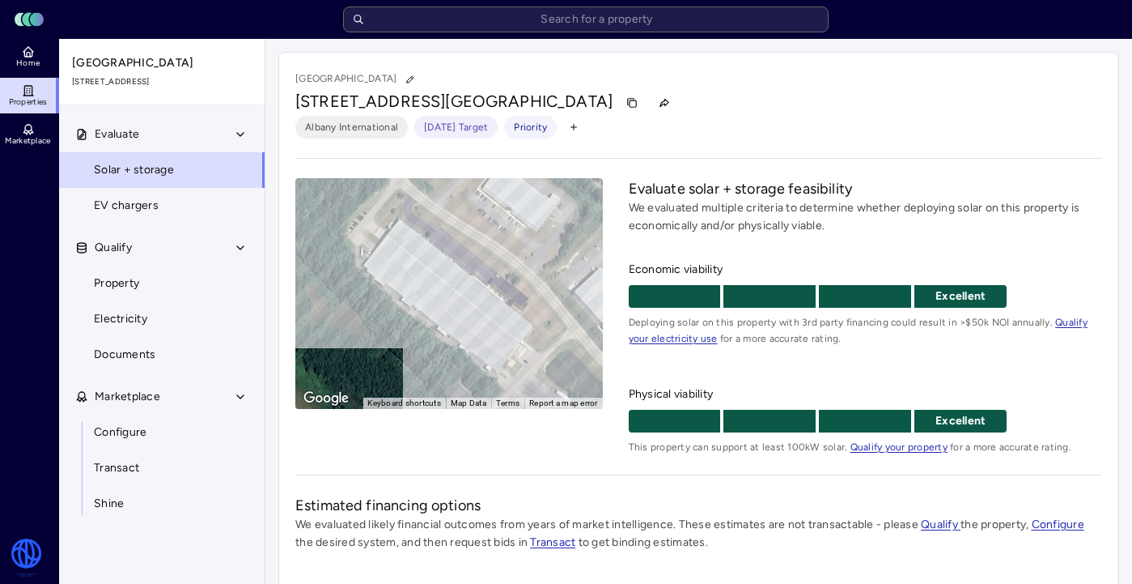
click at [27, 74] on ul "Home Properties Marketplace" at bounding box center [29, 95] width 59 height 113
click at [27, 88] on icon at bounding box center [28, 90] width 13 height 13
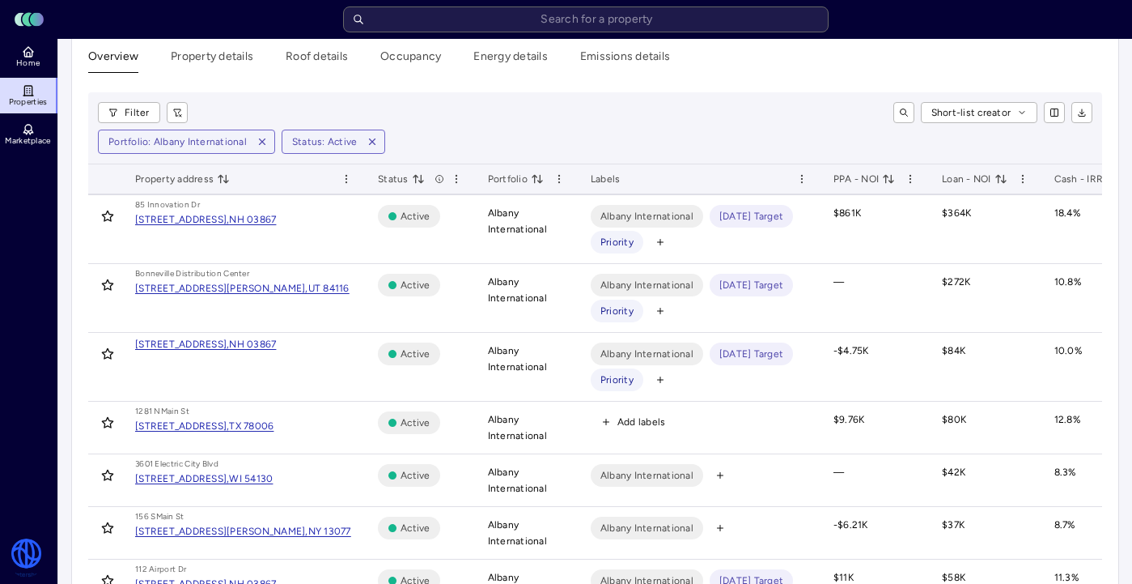
scroll to position [24, 0]
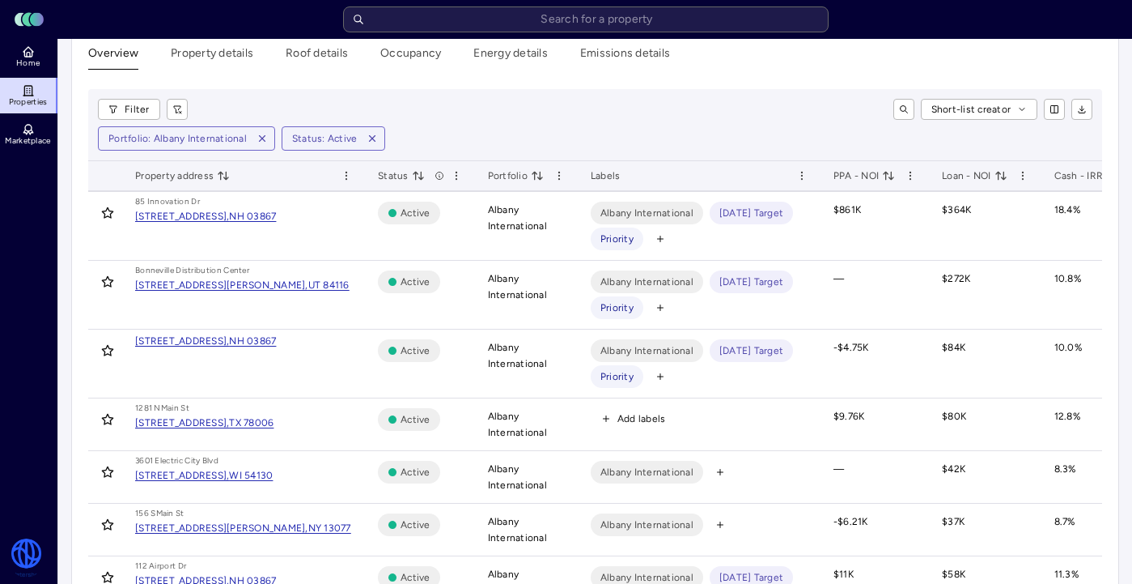
click at [218, 427] on div "1281 N Main St, Boerne," at bounding box center [182, 422] width 94 height 16
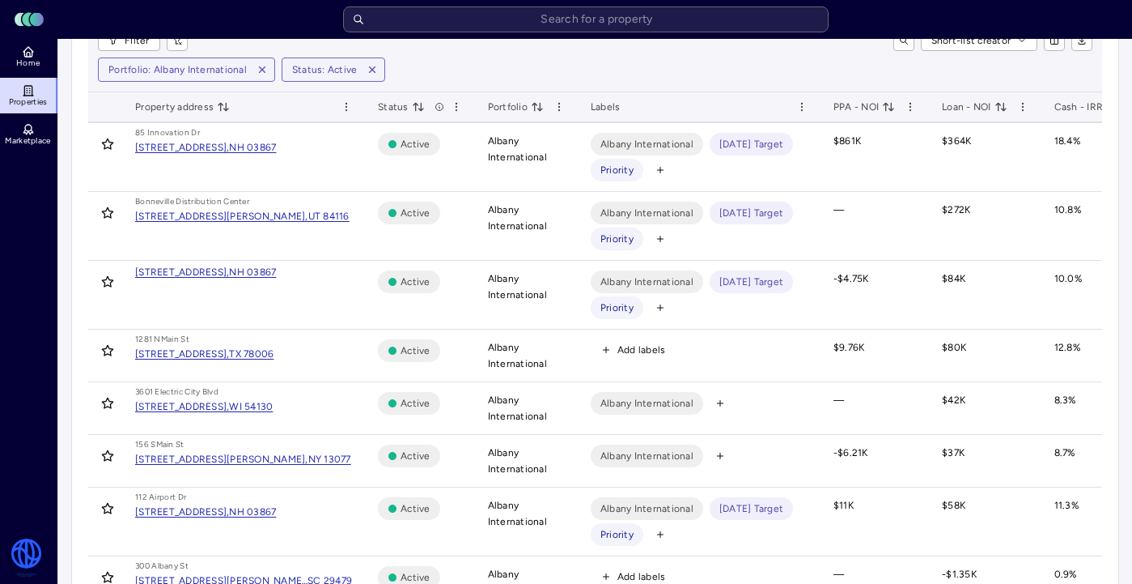
click at [308, 452] on div "NY 13077" at bounding box center [329, 459] width 43 height 16
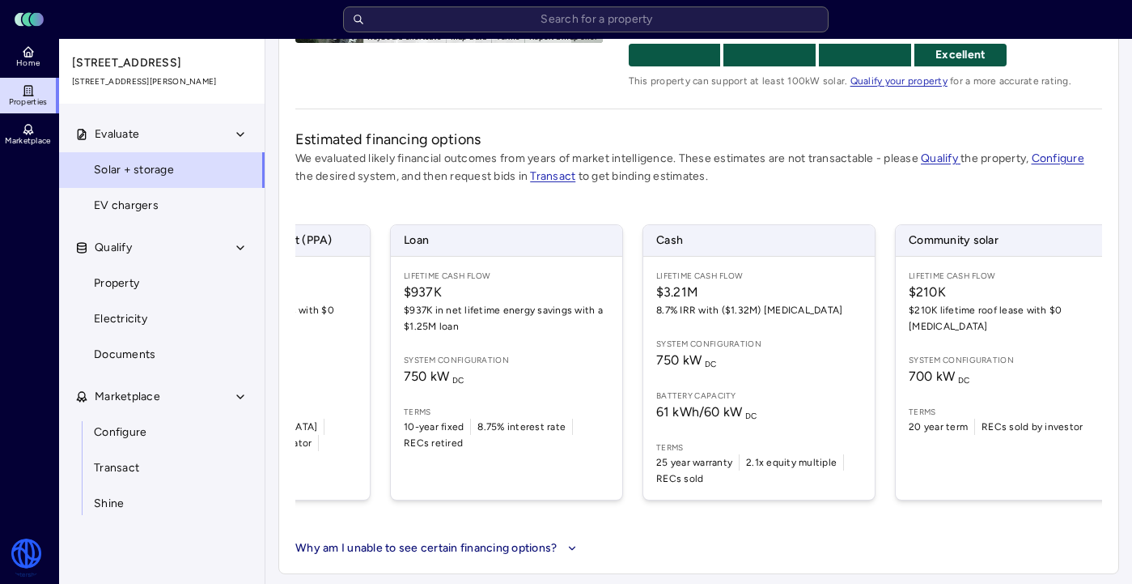
scroll to position [0, 197]
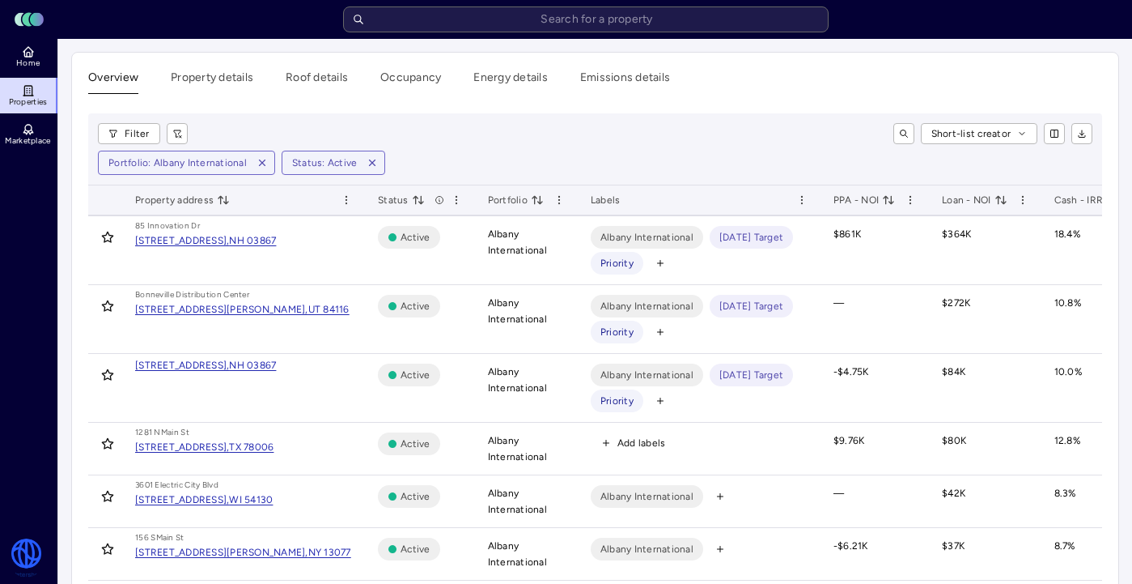
scroll to position [314, 0]
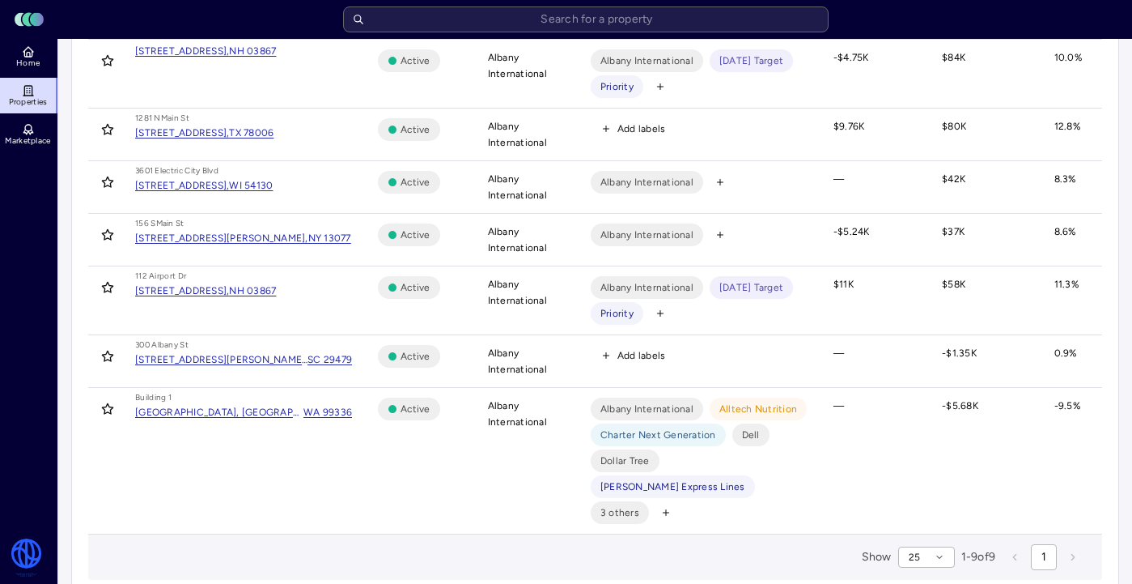
click at [260, 291] on div "NH 03867" at bounding box center [252, 290] width 47 height 16
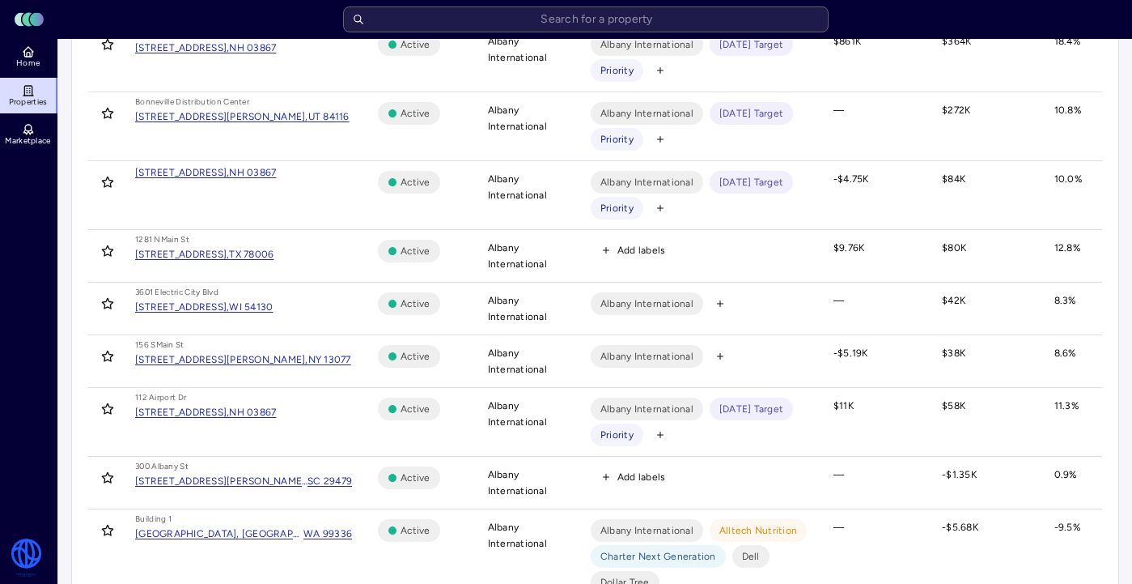
scroll to position [185, 0]
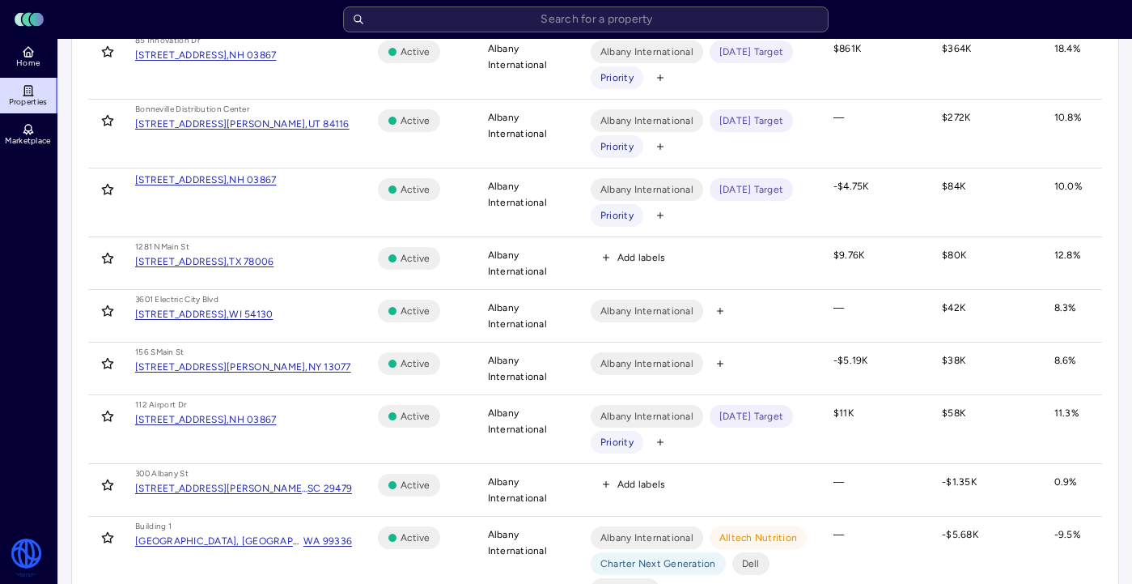
click at [229, 176] on div "216 Airport Dr, Rochester," at bounding box center [182, 180] width 94 height 16
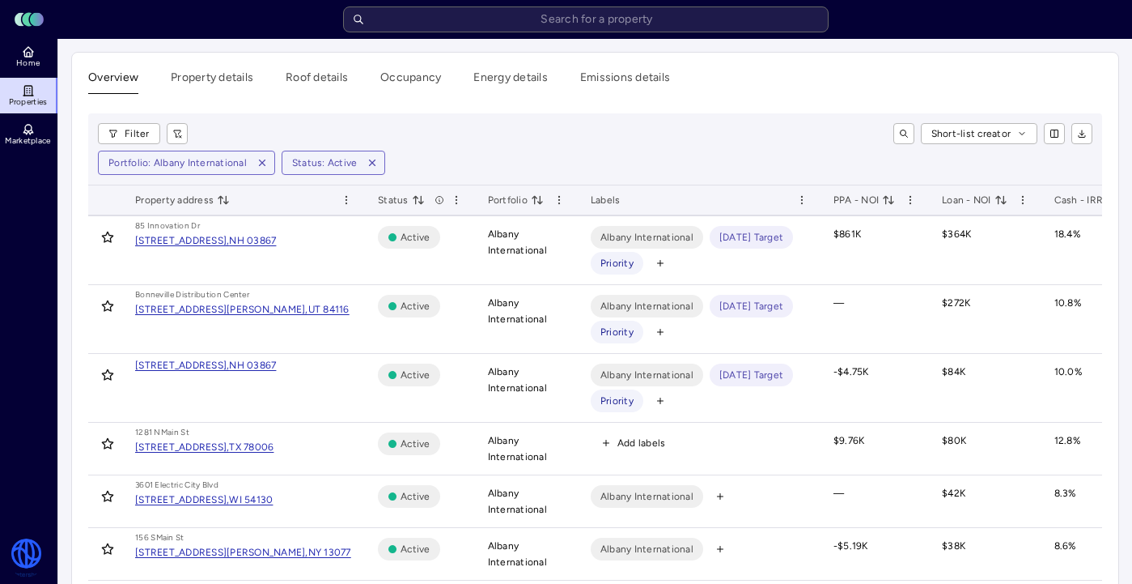
scroll to position [314, 0]
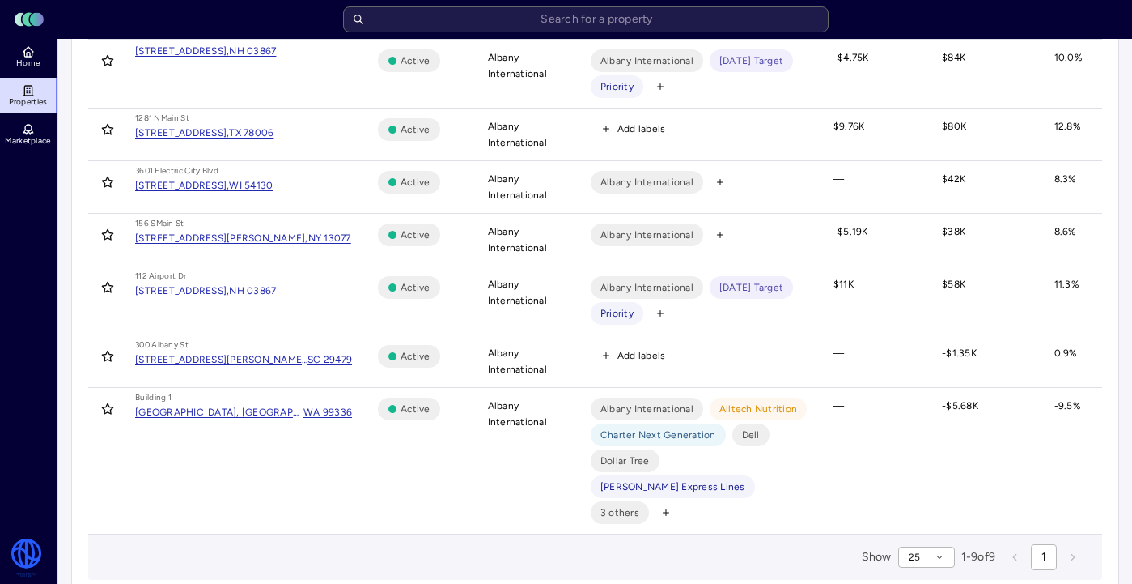
click at [308, 236] on div "NY 13077" at bounding box center [329, 238] width 43 height 16
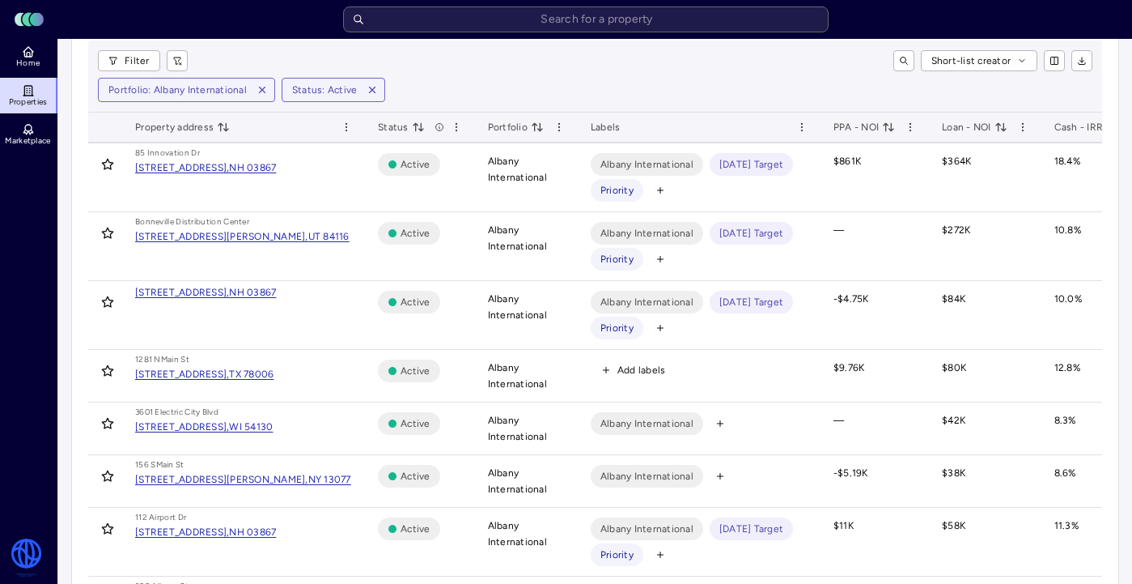
scroll to position [95, 0]
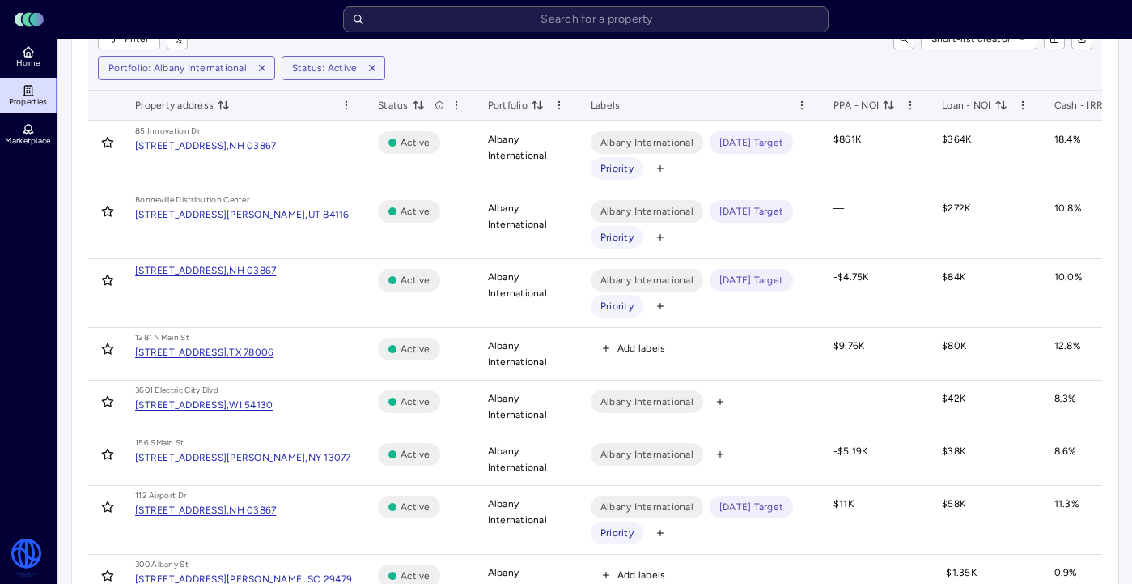
click at [189, 359] on div "1281 N Main St, Boerne," at bounding box center [182, 352] width 94 height 16
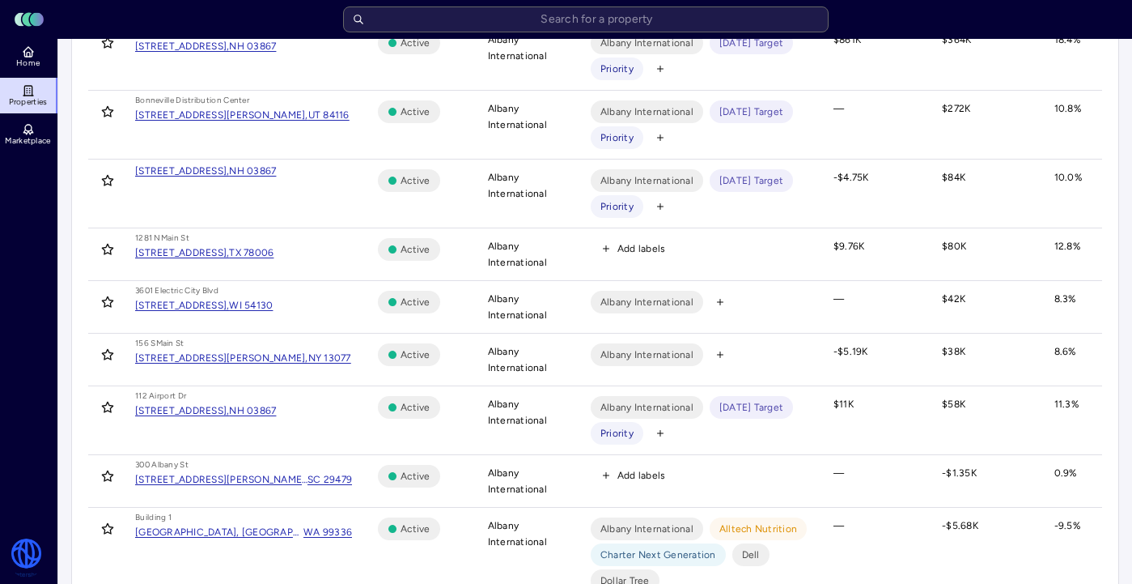
scroll to position [197, 0]
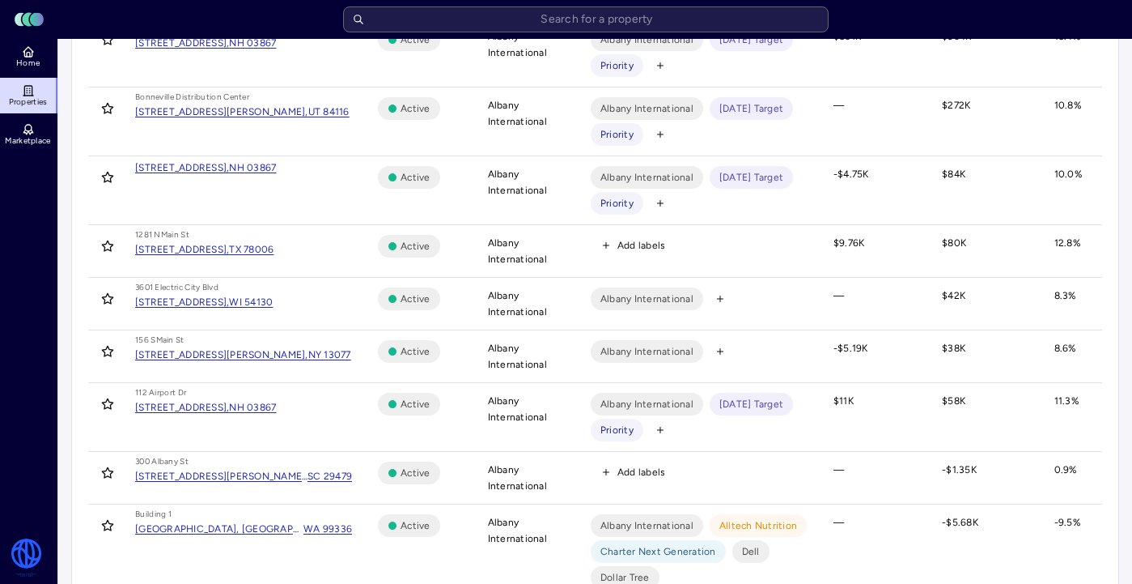
click at [308, 357] on div "NY 13077" at bounding box center [329, 354] width 43 height 16
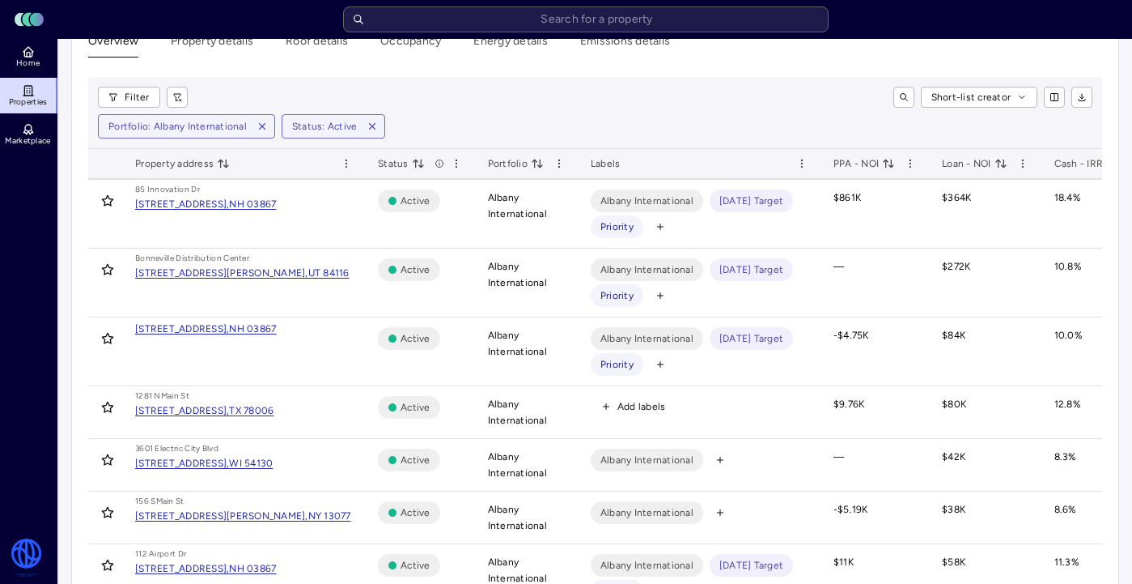
scroll to position [41, 0]
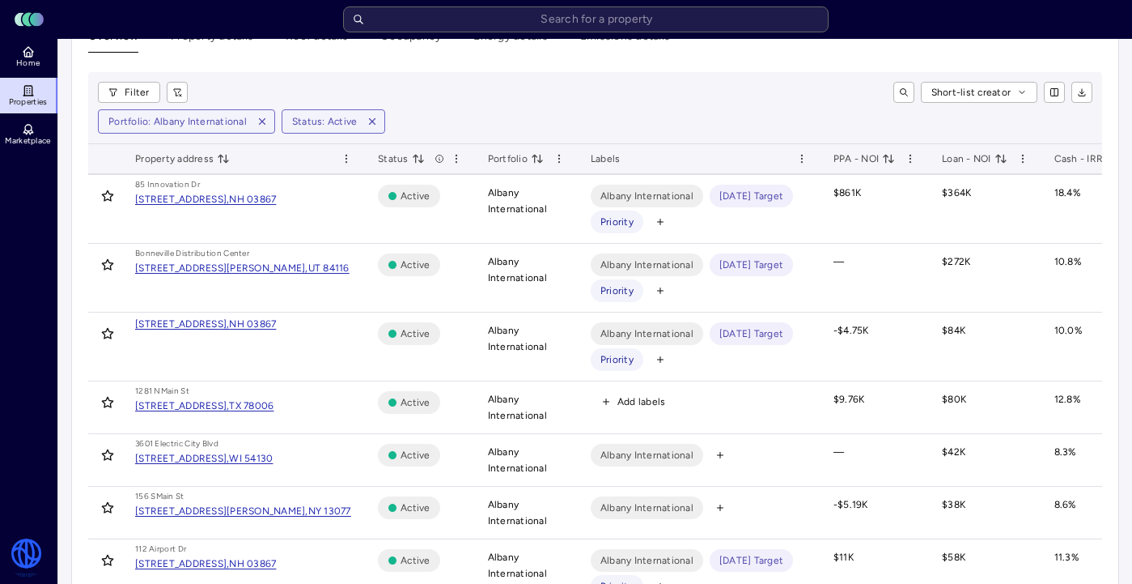
click at [229, 327] on div "216 Airport Dr, Rochester," at bounding box center [182, 324] width 94 height 16
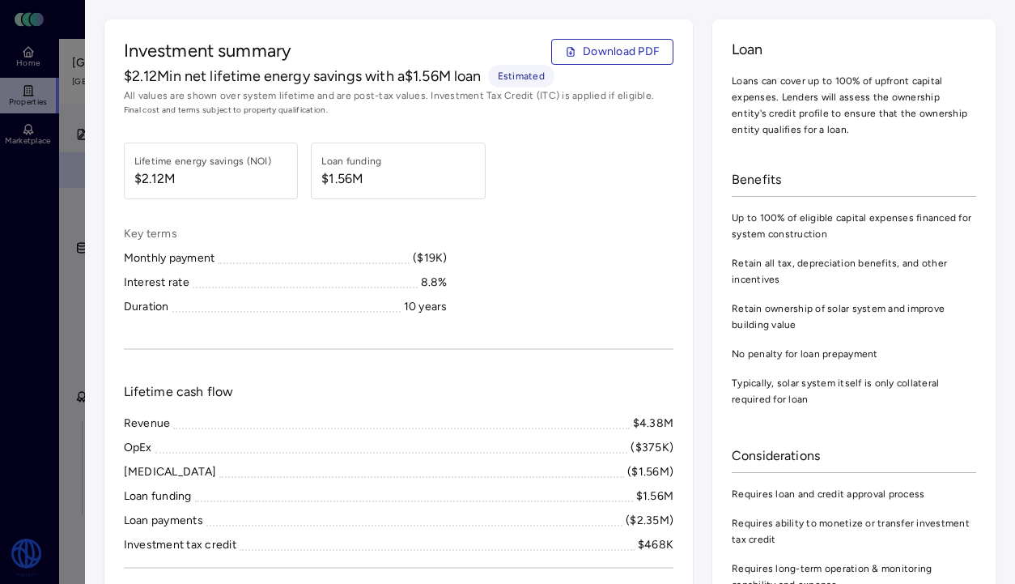
click at [71, 187] on div at bounding box center [507, 292] width 1015 height 584
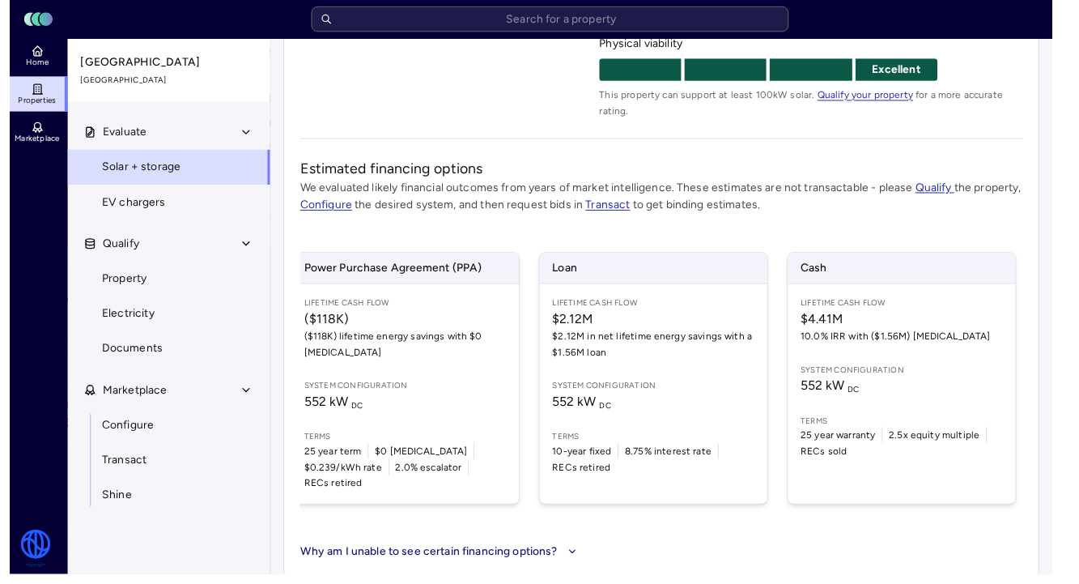
scroll to position [333, 0]
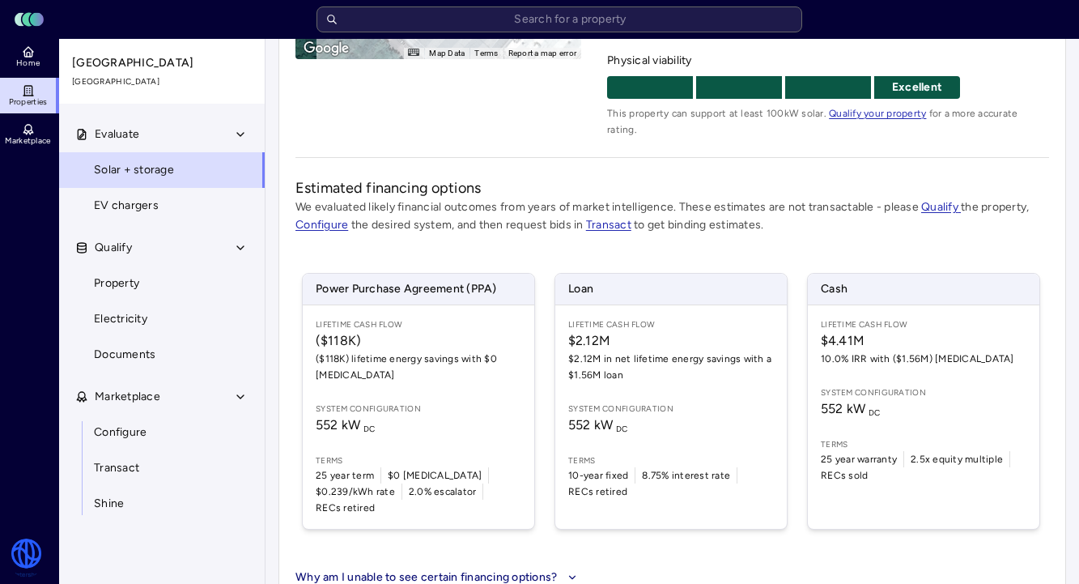
click at [168, 427] on link "Configure" at bounding box center [161, 432] width 207 height 36
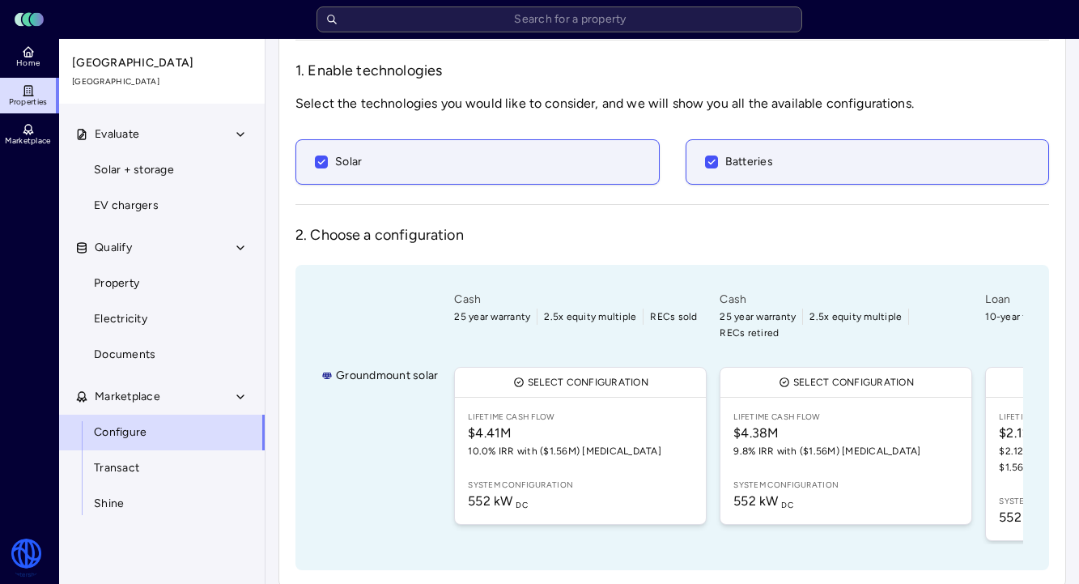
click at [834, 397] on link "Lifetime Cash Flow $4.38M 9.8% IRR with ($1.56M) CapEx System configuration 552…" at bounding box center [845, 460] width 251 height 126
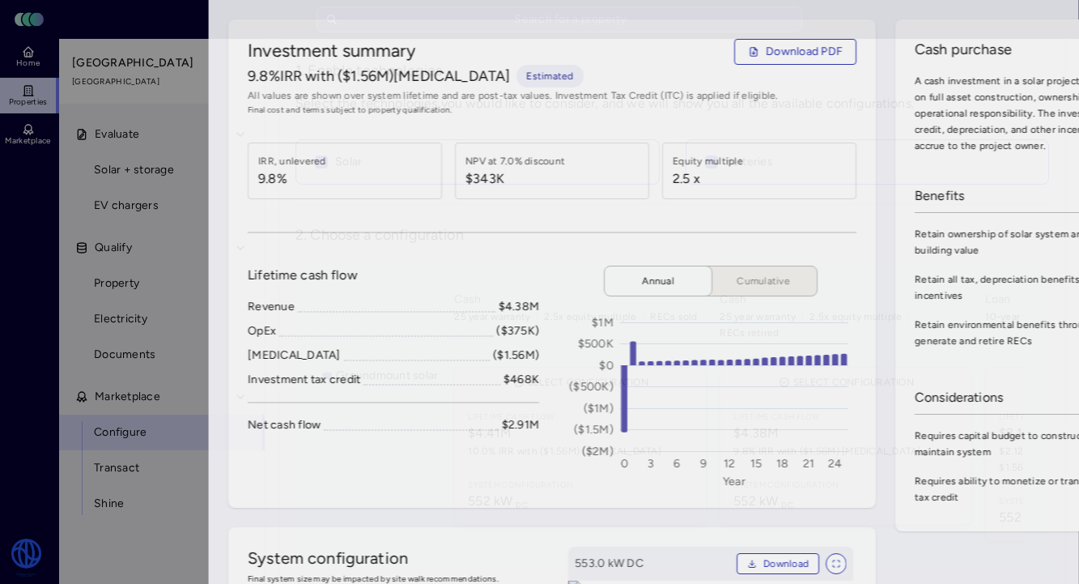
click at [82, 180] on div at bounding box center [539, 292] width 1079 height 584
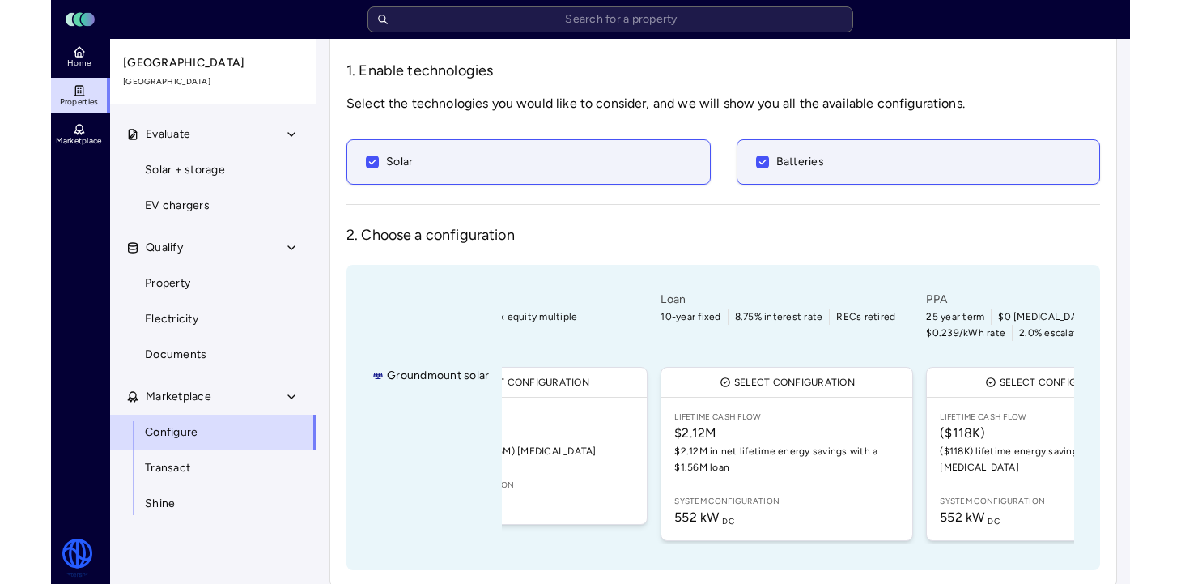
scroll to position [0, 377]
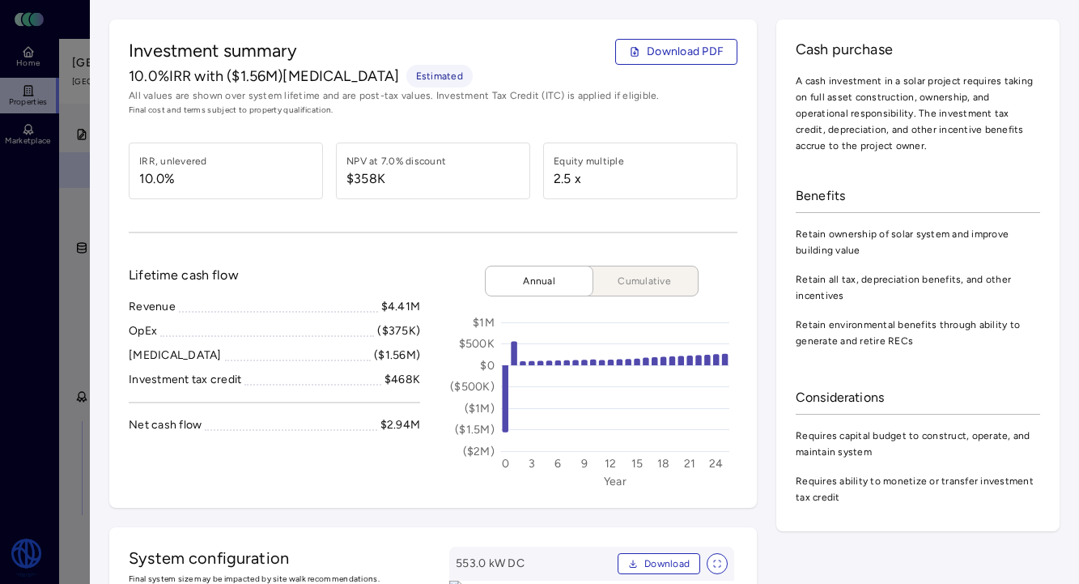
click at [50, 180] on div at bounding box center [539, 292] width 1079 height 584
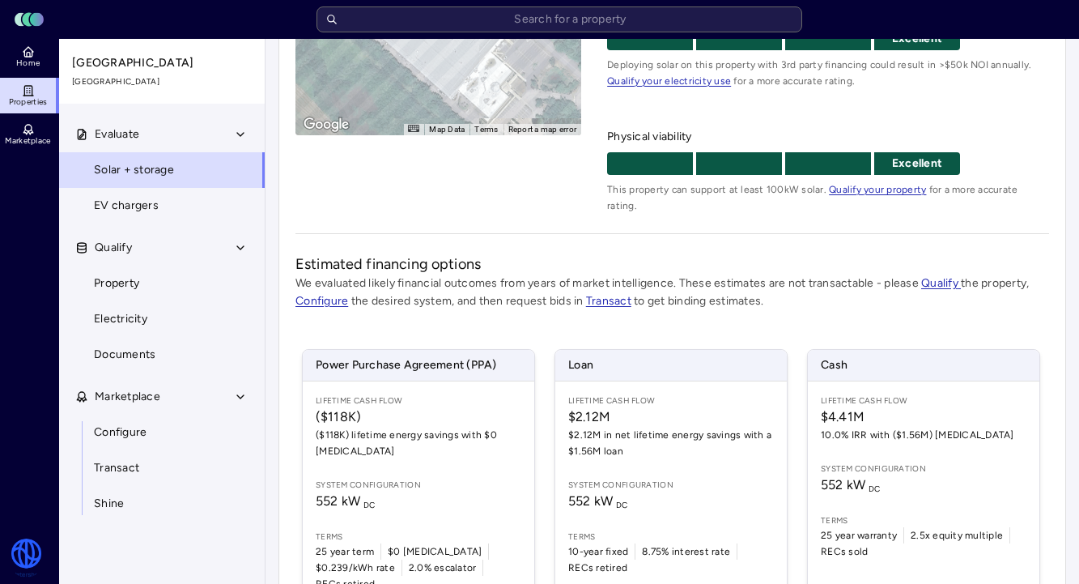
scroll to position [292, 0]
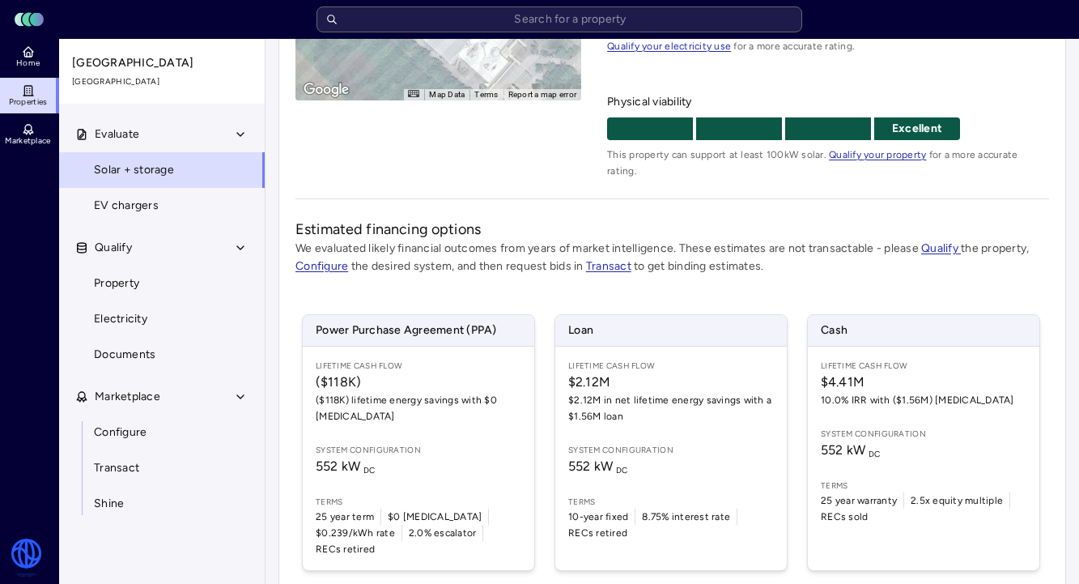
click at [646, 392] on span "$2.12M in net lifetime energy savings with a $1.56M loan" at bounding box center [671, 408] width 206 height 32
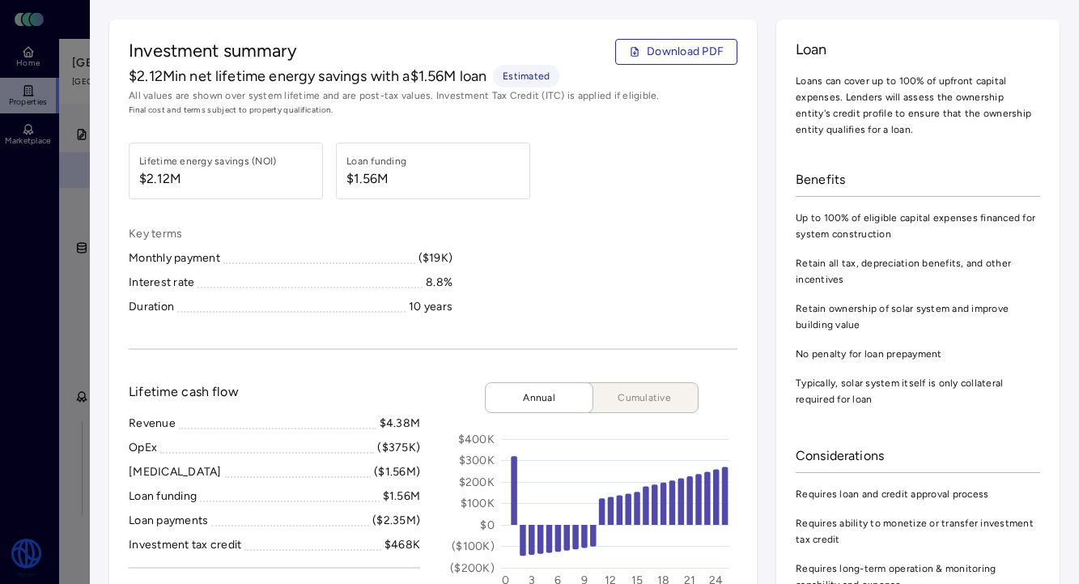
click at [78, 315] on div at bounding box center [539, 292] width 1079 height 584
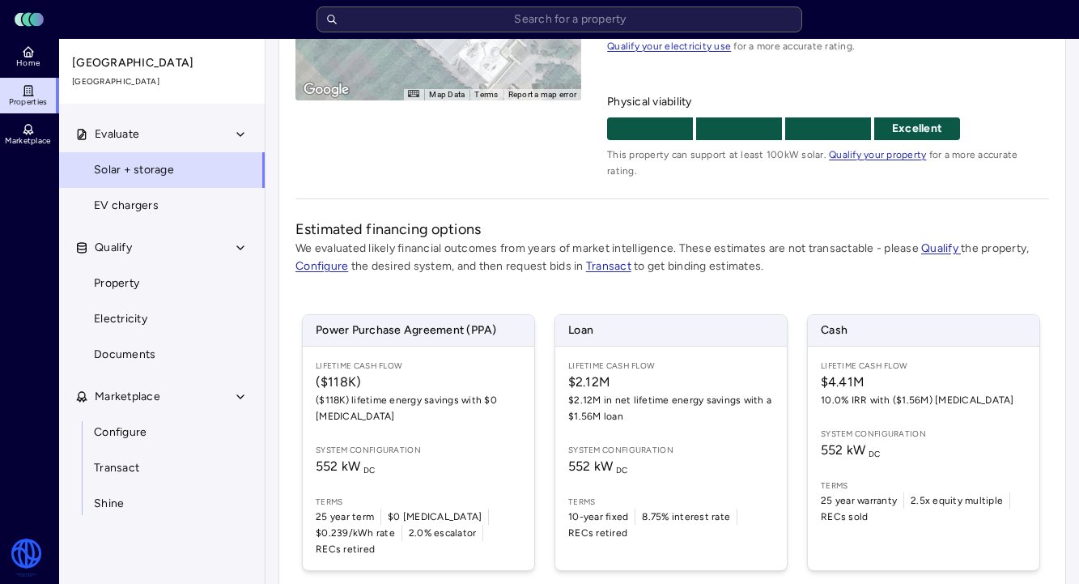
scroll to position [287, 0]
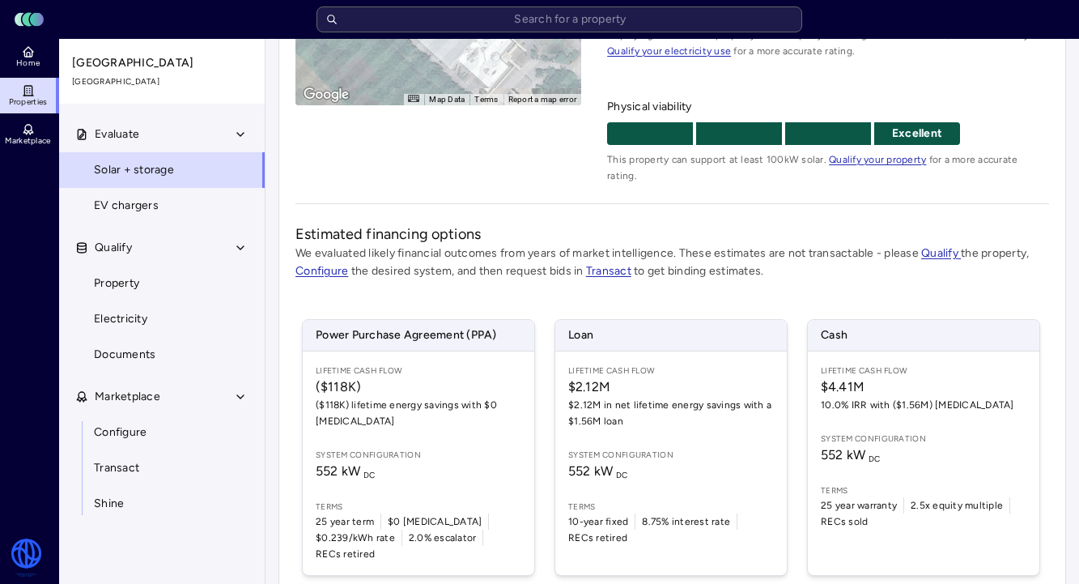
click at [866, 401] on div "Lifetime Cash Flow $4.41M 10.0% IRR with ($1.56M) [MEDICAL_DATA] System configu…" at bounding box center [923, 462] width 231 height 223
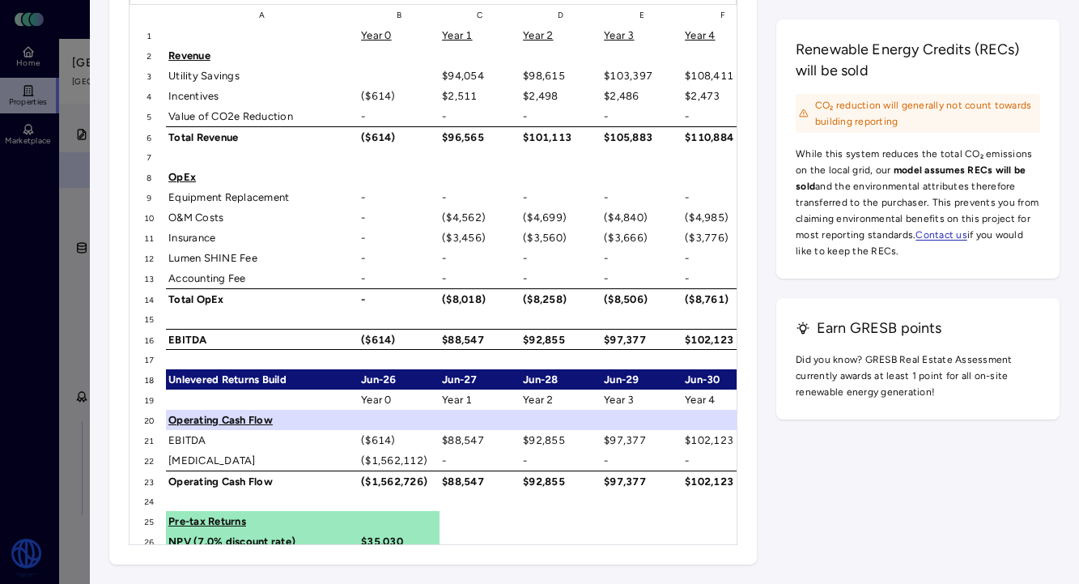
scroll to position [2714, 0]
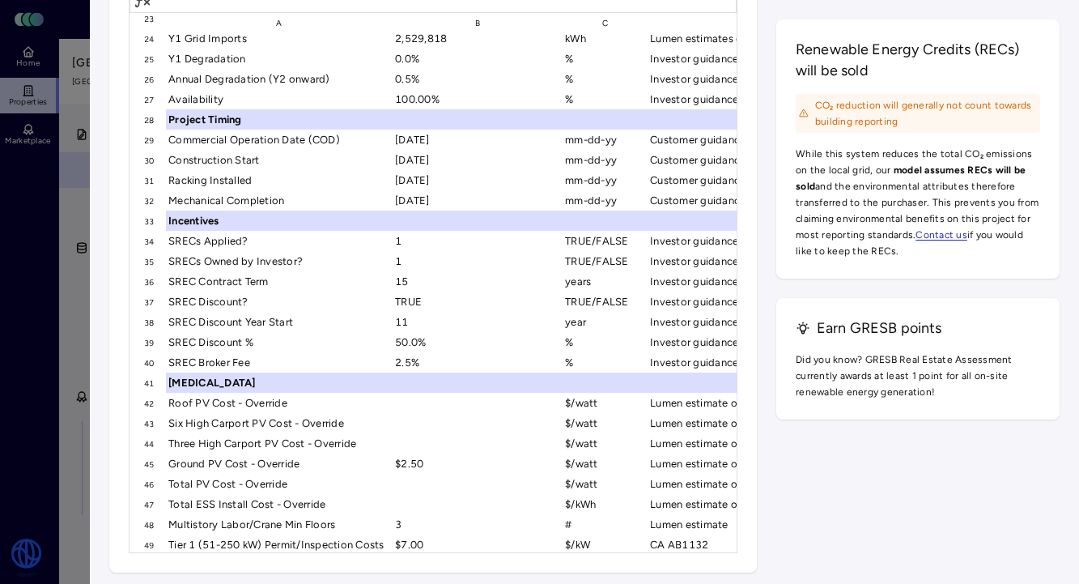
scroll to position [385, 0]
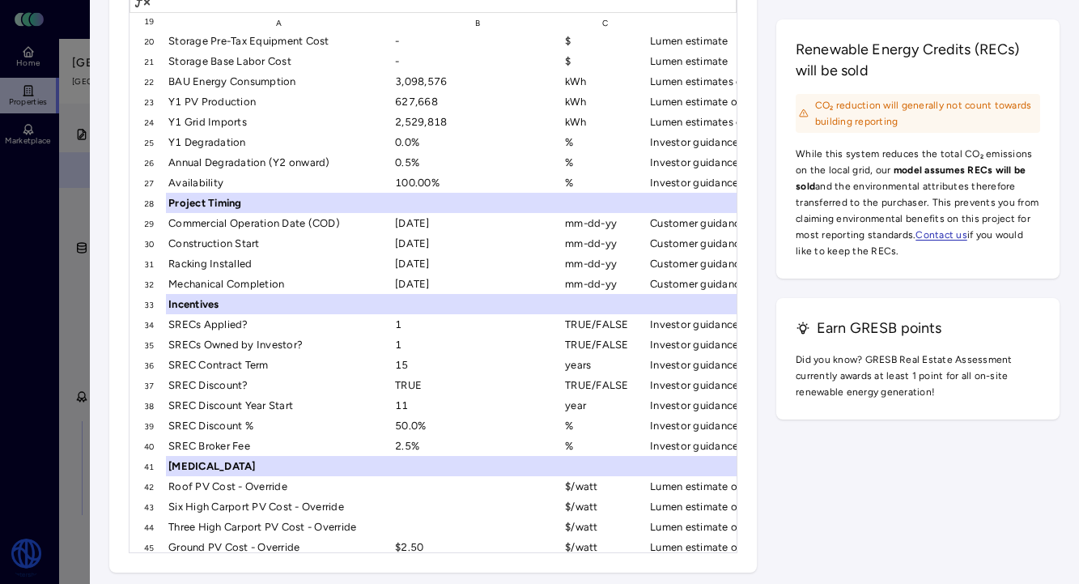
click at [146, 132] on div "24" at bounding box center [147, 122] width 36 height 20
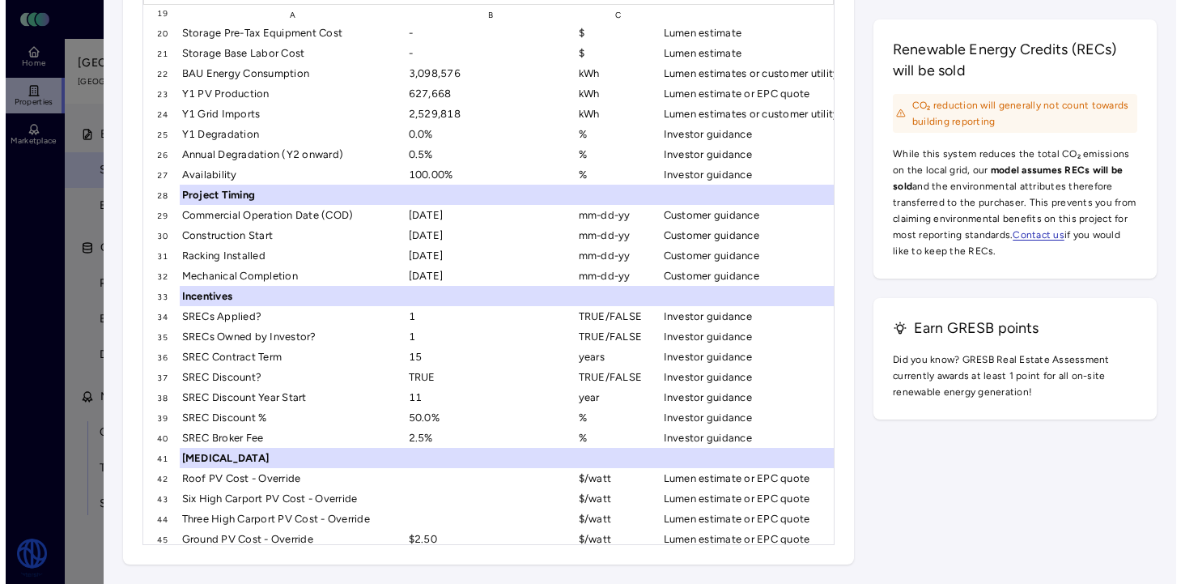
scroll to position [2359, 0]
